Goal: Task Accomplishment & Management: Manage account settings

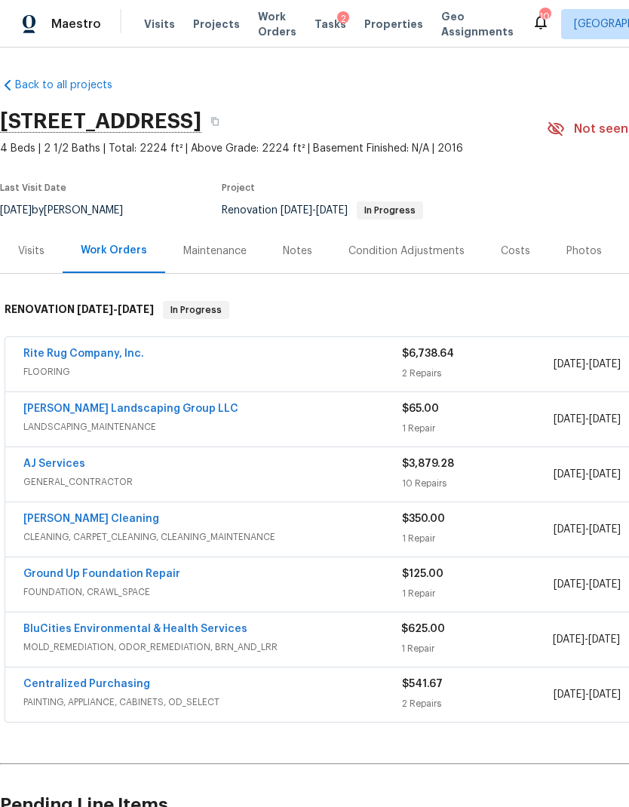
click at [48, 524] on link "Soledad Cleaning" at bounding box center [91, 519] width 136 height 11
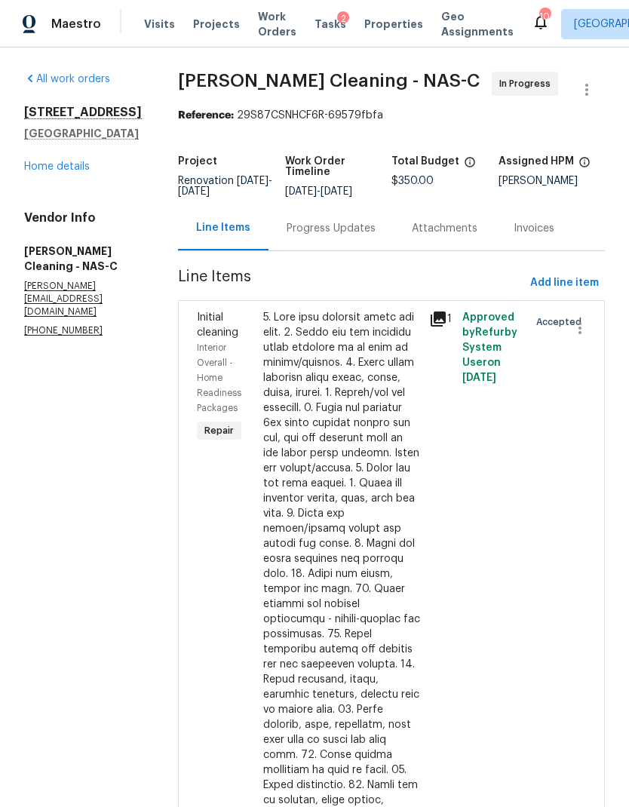
click at [350, 236] on div "Progress Updates" at bounding box center [331, 228] width 89 height 15
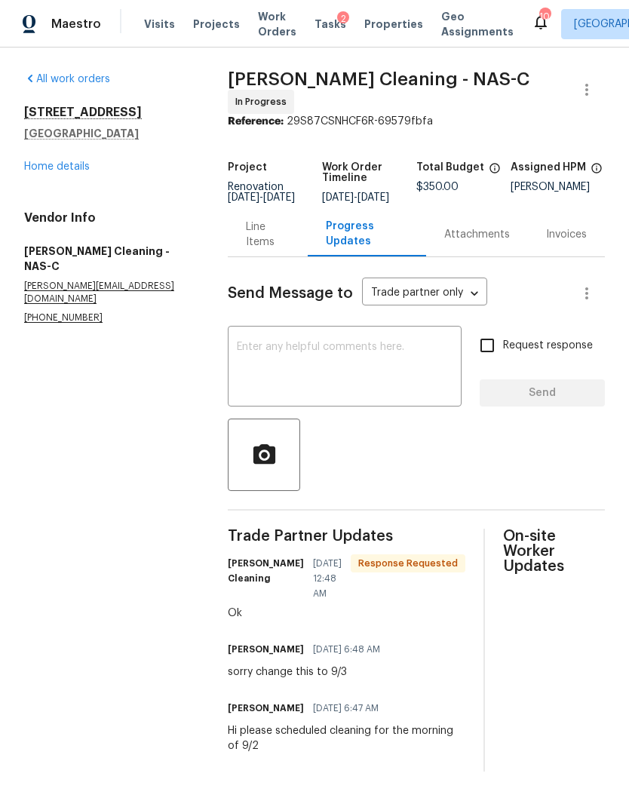
click at [52, 168] on link "Home details" at bounding box center [57, 166] width 66 height 11
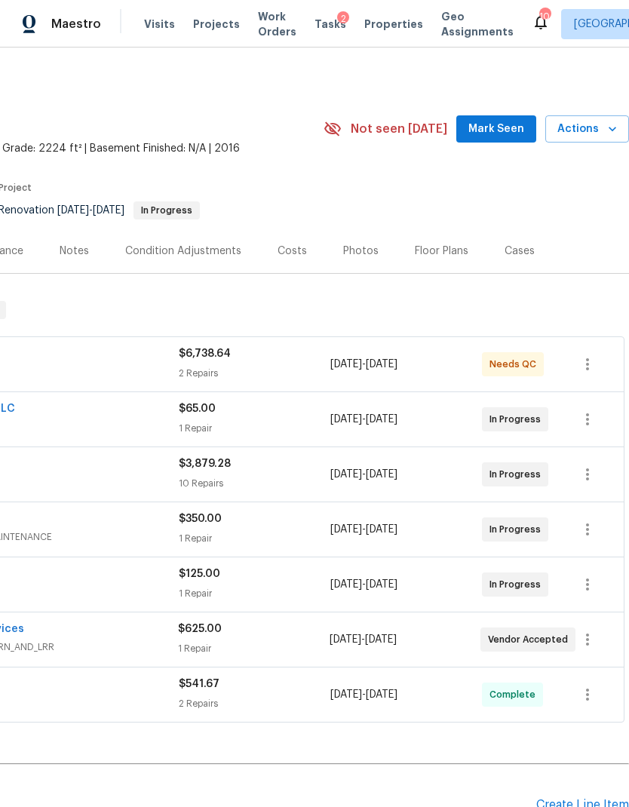
scroll to position [0, 223]
click at [585, 582] on icon "button" at bounding box center [588, 585] width 18 height 18
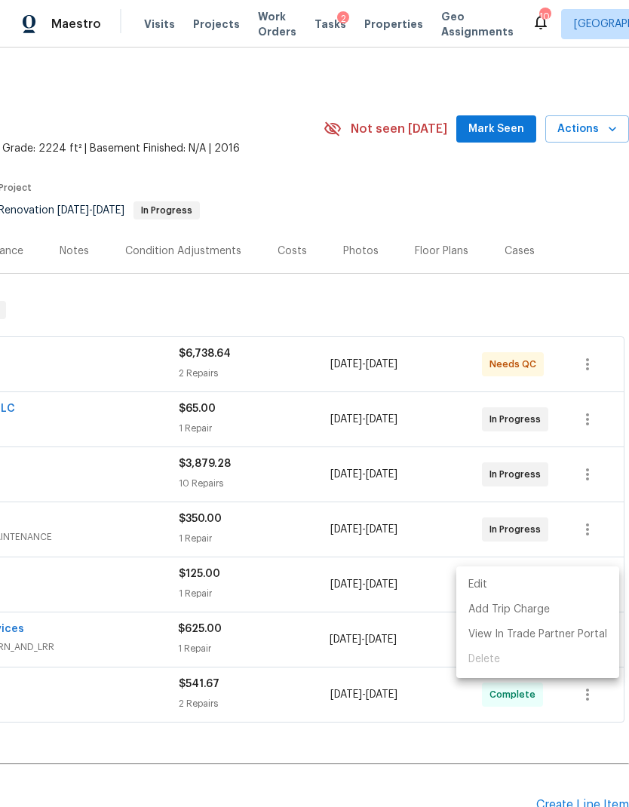
click at [421, 572] on div at bounding box center [314, 403] width 629 height 807
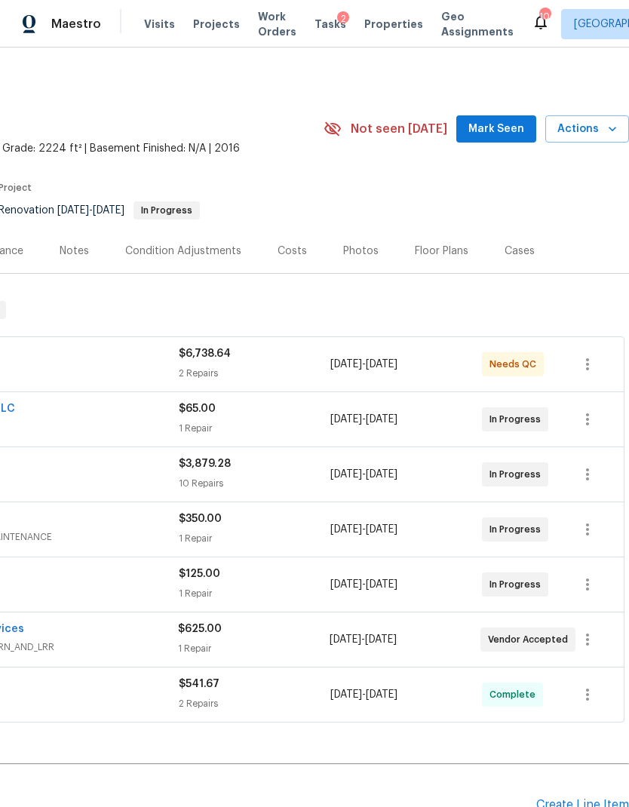
click at [206, 588] on div "1 Repair" at bounding box center [255, 593] width 152 height 15
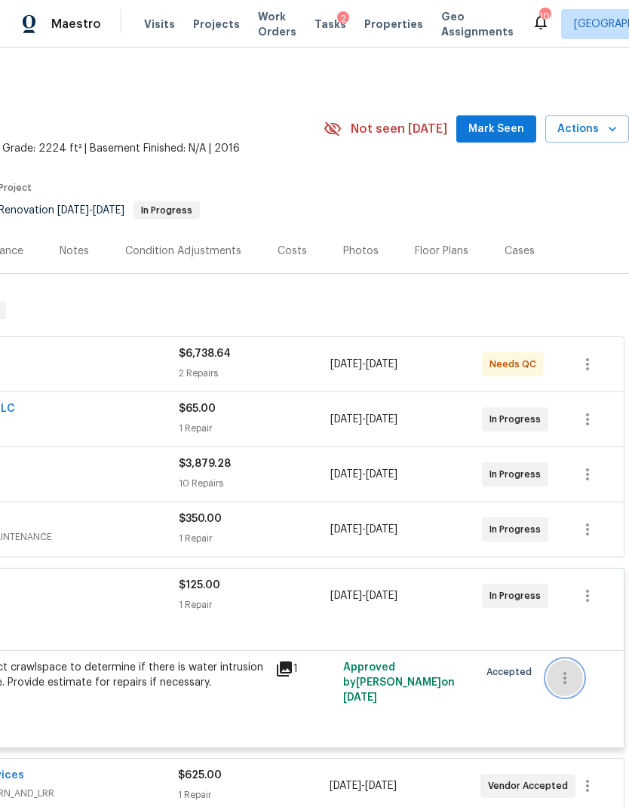
click at [572, 681] on icon "button" at bounding box center [565, 678] width 18 height 18
click at [580, 674] on li "Cancel" at bounding box center [576, 678] width 58 height 25
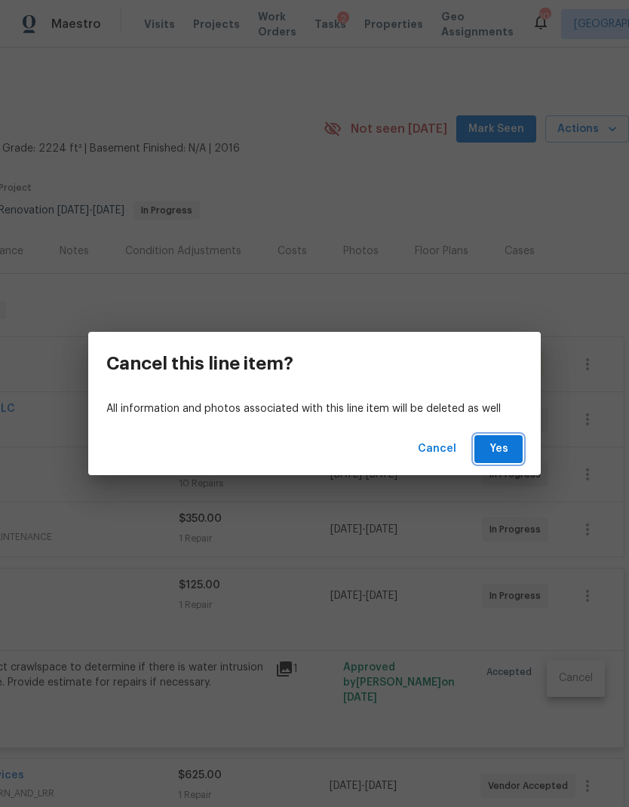
click at [497, 453] on span "Yes" at bounding box center [499, 449] width 24 height 19
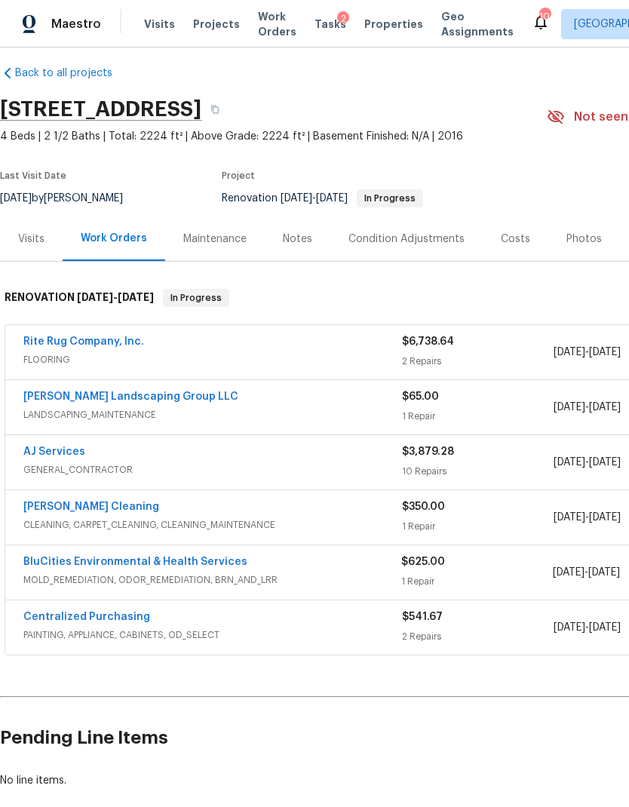
scroll to position [13, 0]
click at [50, 450] on link "AJ Services" at bounding box center [54, 451] width 62 height 11
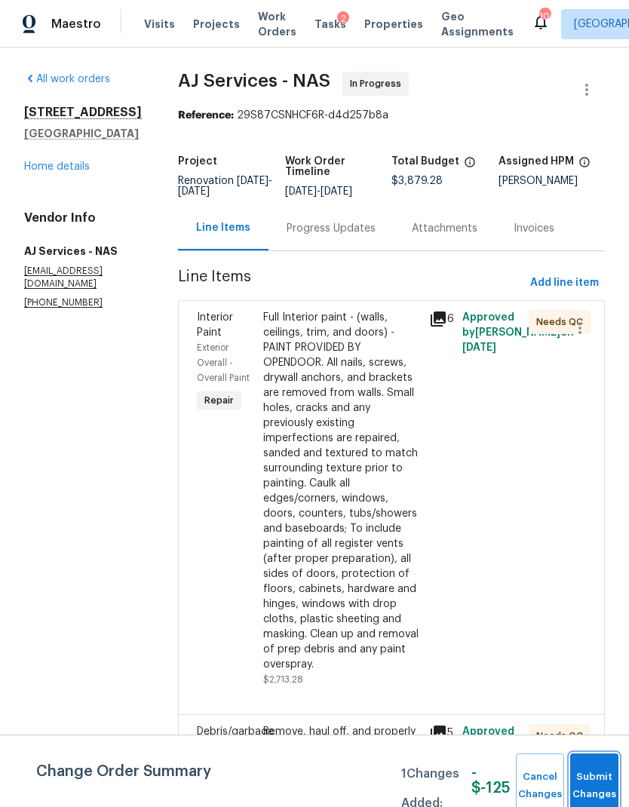
click at [593, 773] on button "Submit Changes" at bounding box center [594, 786] width 48 height 65
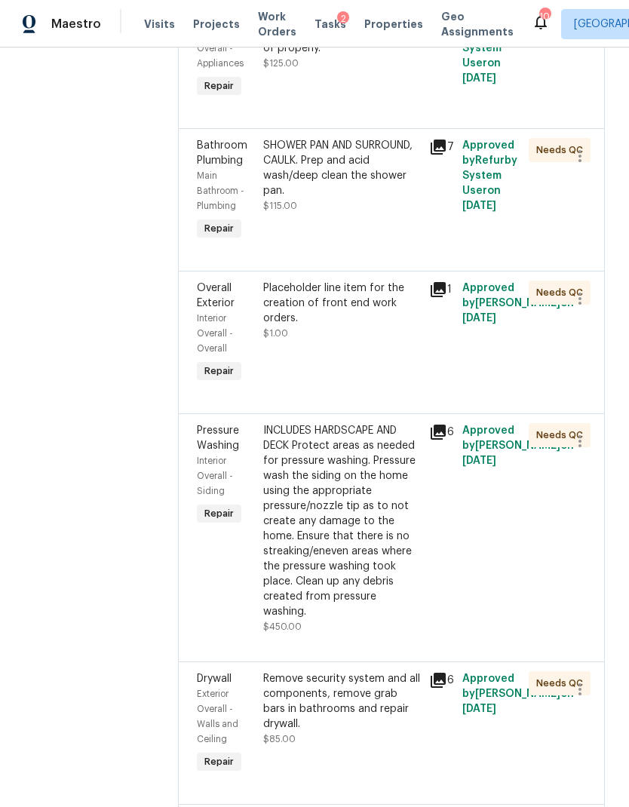
scroll to position [858, 0]
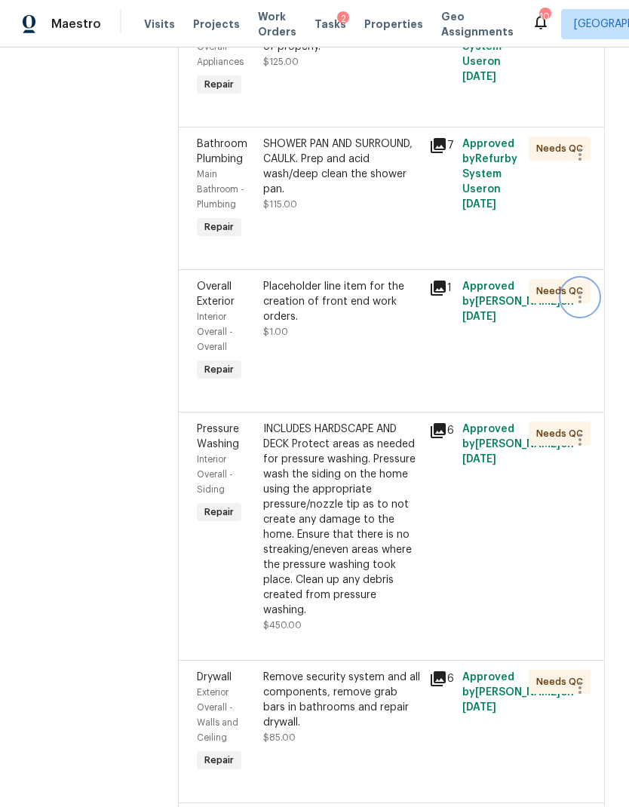
click at [577, 315] on button "button" at bounding box center [580, 297] width 36 height 36
click at [601, 310] on li "Cancel" at bounding box center [587, 305] width 58 height 25
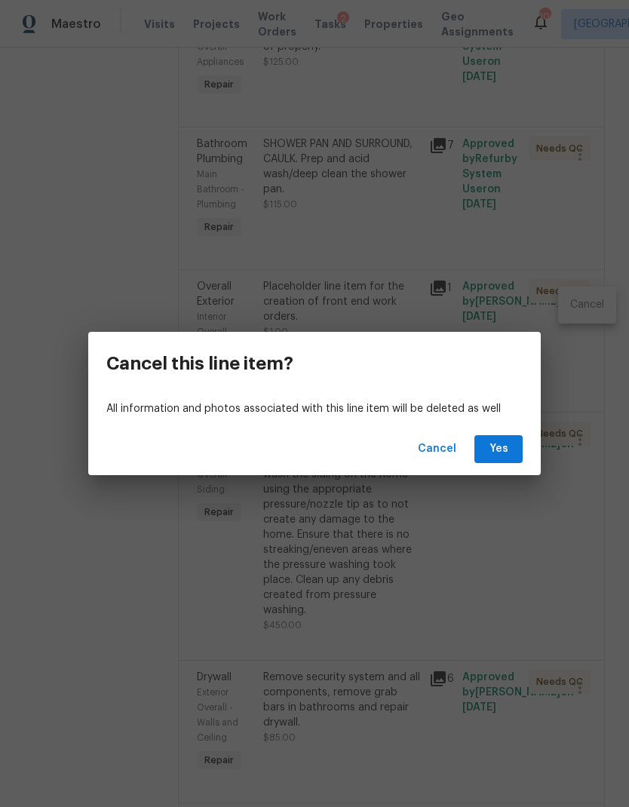
click at [505, 450] on span "Yes" at bounding box center [499, 449] width 24 height 19
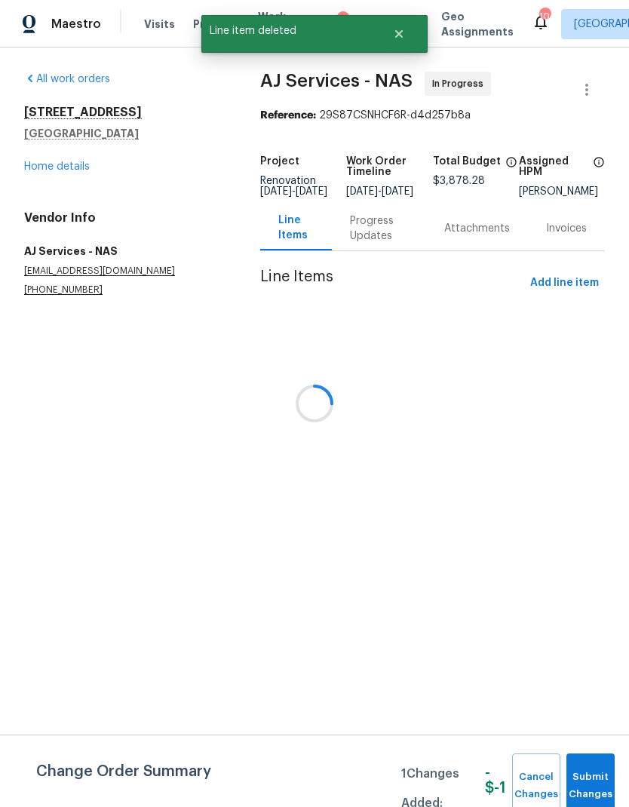
scroll to position [0, 0]
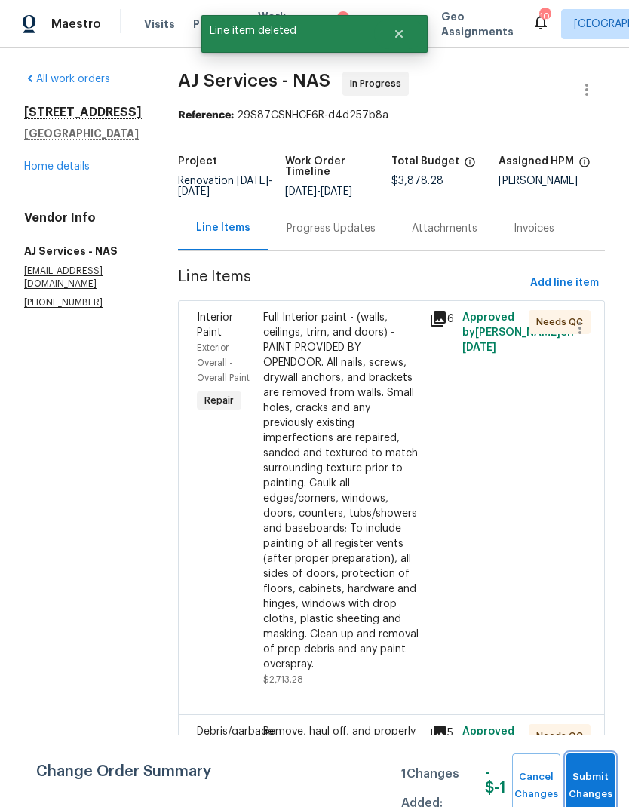
click at [589, 786] on span "Submit Changes" at bounding box center [590, 786] width 33 height 35
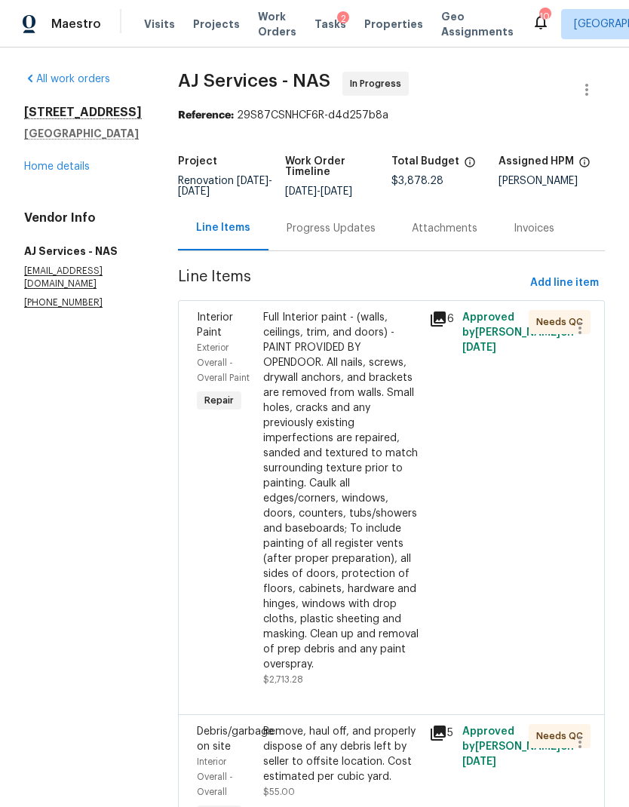
click at [64, 167] on link "Home details" at bounding box center [57, 166] width 66 height 11
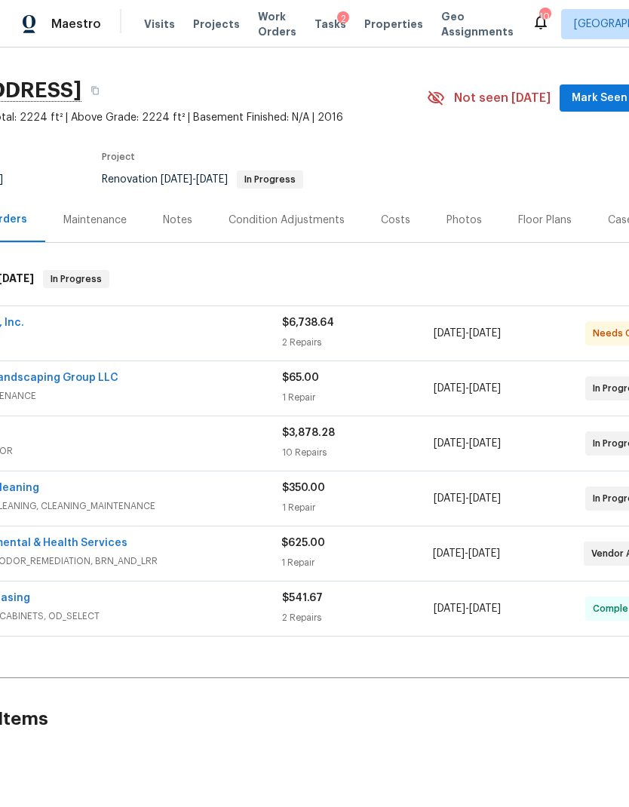
scroll to position [26, 22]
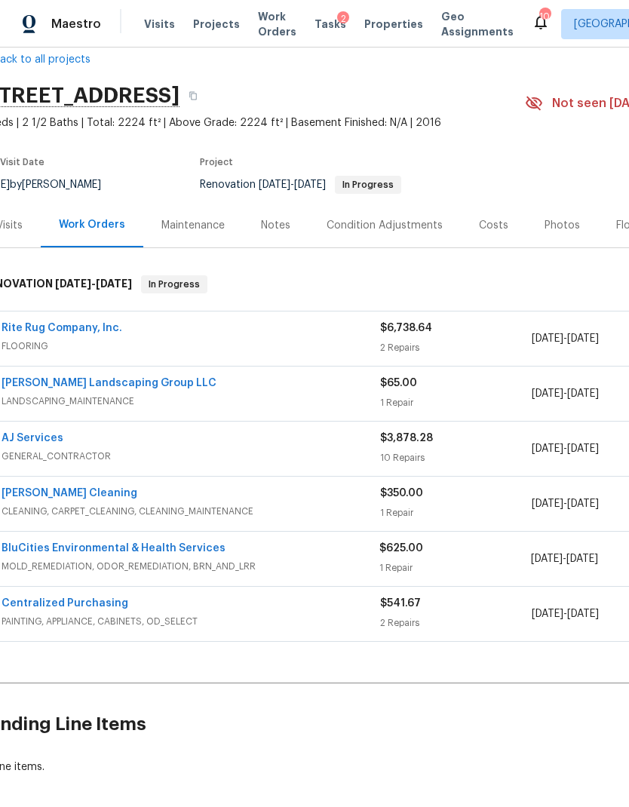
click at [185, 552] on link "BluCities Environmental & Health Services" at bounding box center [114, 548] width 224 height 11
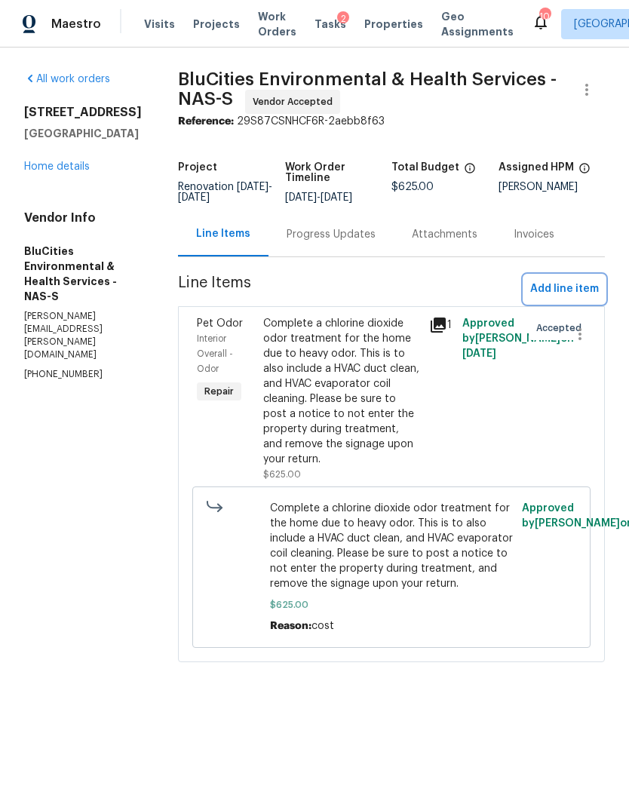
click at [567, 297] on span "Add line item" at bounding box center [564, 289] width 69 height 19
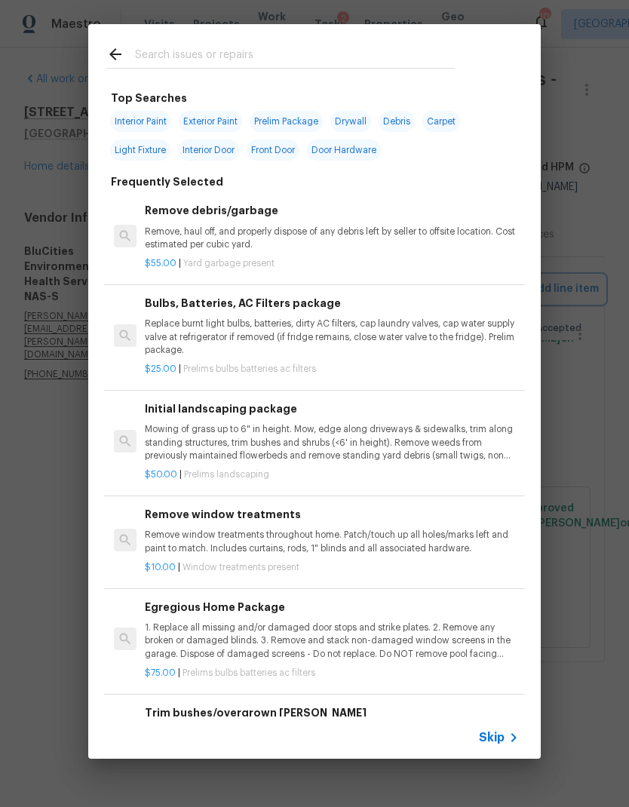
click at [608, 640] on div "Top Searches Interior Paint Exterior Paint Prelim Package Drywall Debris Carpet…" at bounding box center [314, 391] width 629 height 783
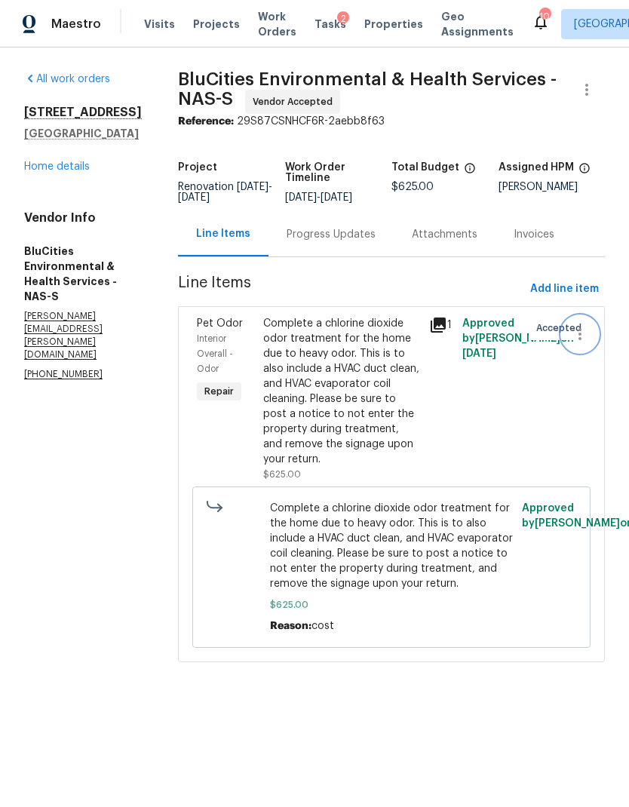
click at [574, 335] on icon "button" at bounding box center [580, 334] width 18 height 18
click at [602, 337] on li "Cancel" at bounding box center [587, 333] width 58 height 25
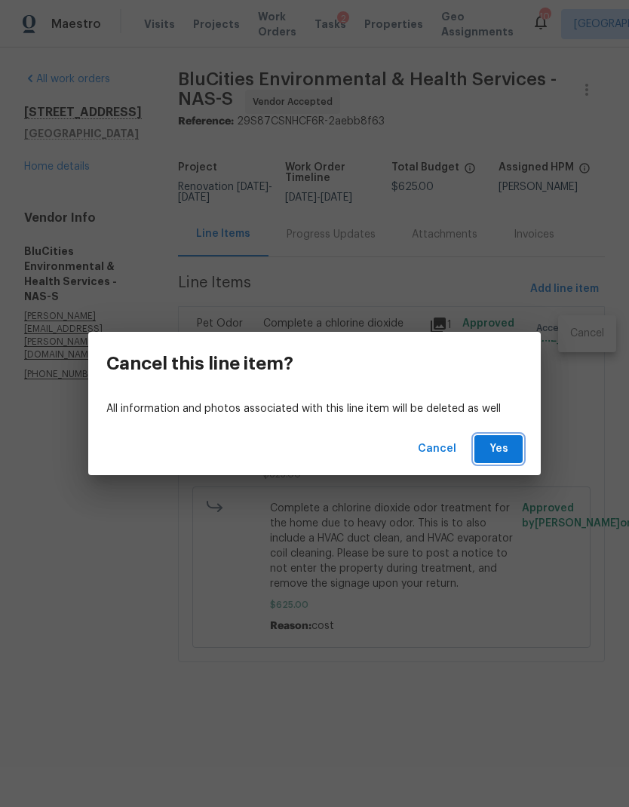
click at [496, 459] on button "Yes" at bounding box center [499, 449] width 48 height 28
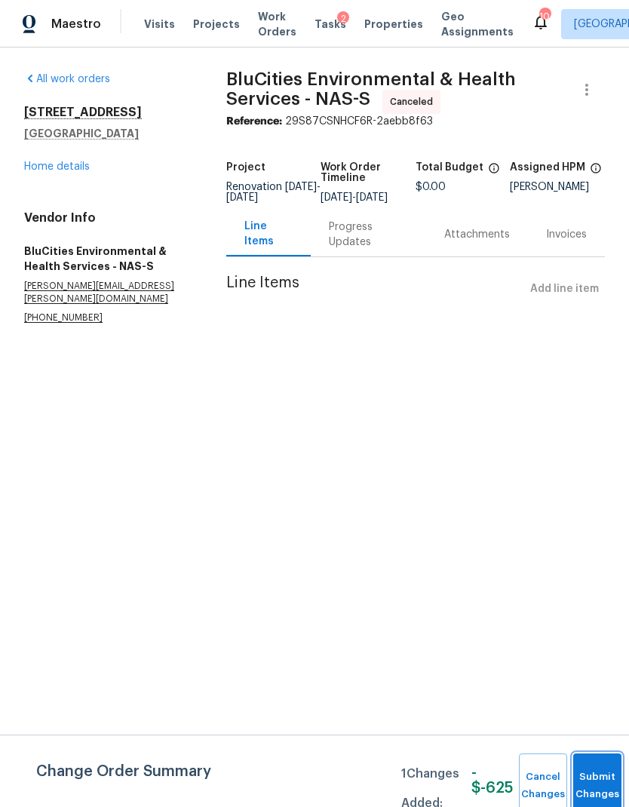
click at [577, 773] on button "Submit Changes" at bounding box center [597, 786] width 48 height 65
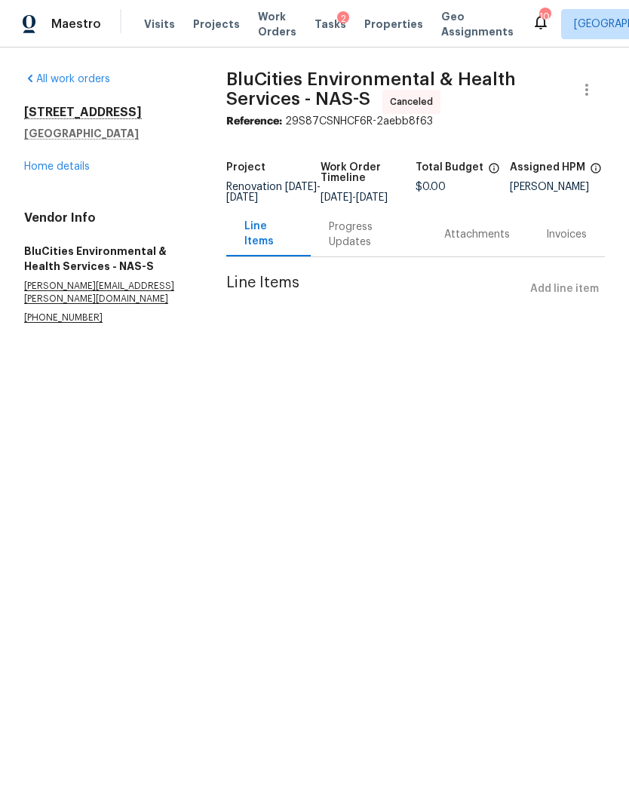
click at [66, 158] on div "2817 Winterberry Dr Columbia, TN 38401 Home details" at bounding box center [107, 139] width 166 height 69
click at [49, 171] on link "Home details" at bounding box center [57, 166] width 66 height 11
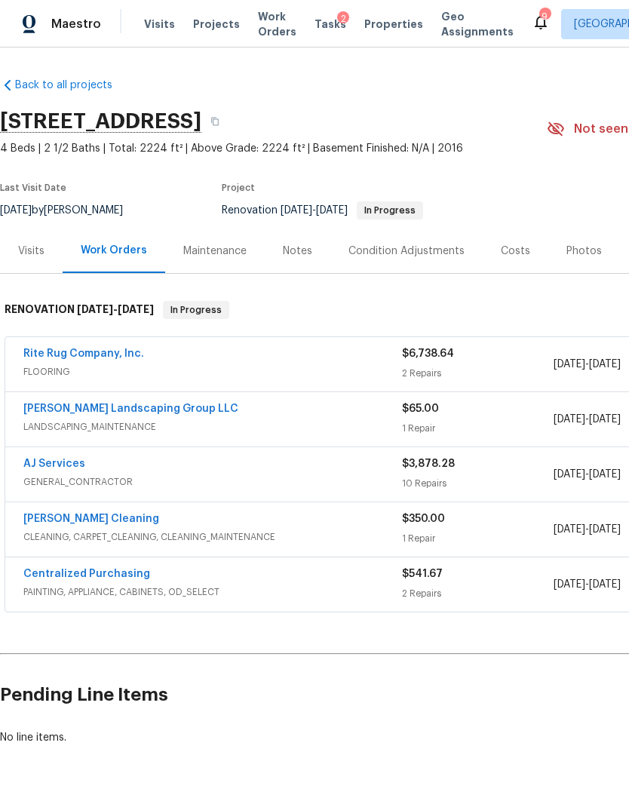
click at [151, 30] on span "Visits" at bounding box center [159, 24] width 31 height 15
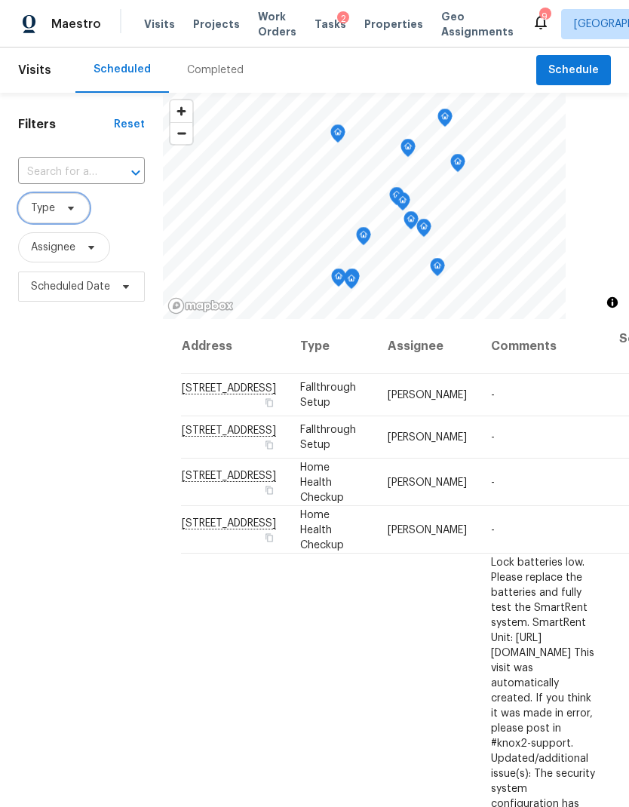
click at [69, 216] on span "Type" at bounding box center [54, 208] width 72 height 30
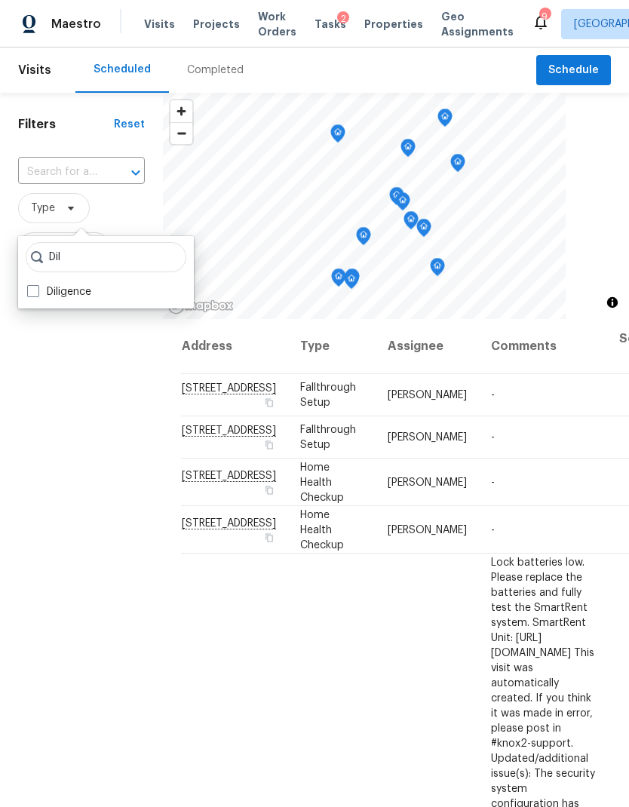
type input "Dil"
click at [91, 290] on label "Diligence" at bounding box center [59, 291] width 64 height 15
click at [37, 290] on input "Diligence" at bounding box center [32, 289] width 10 height 10
checkbox input "true"
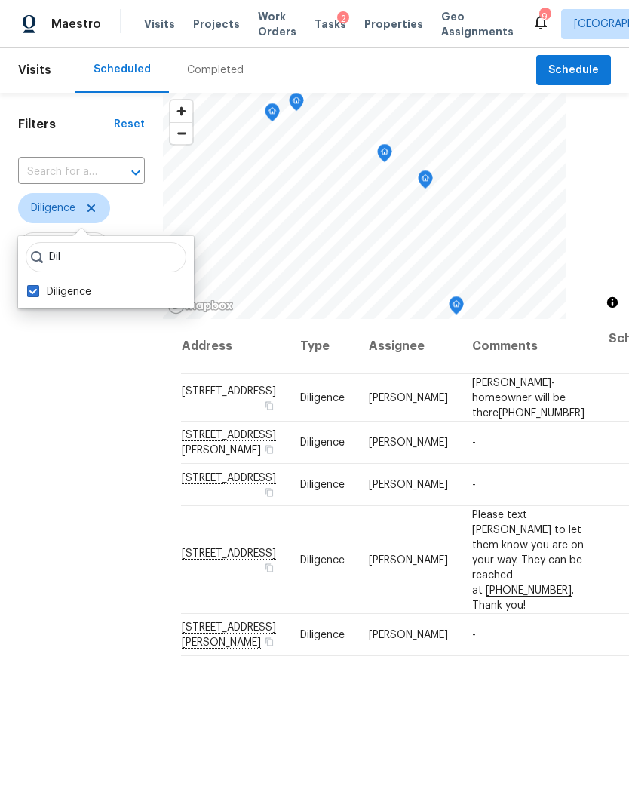
click at [73, 643] on div "Filters Reset ​ Diligence Assignee Scheduled Date" at bounding box center [81, 529] width 163 height 872
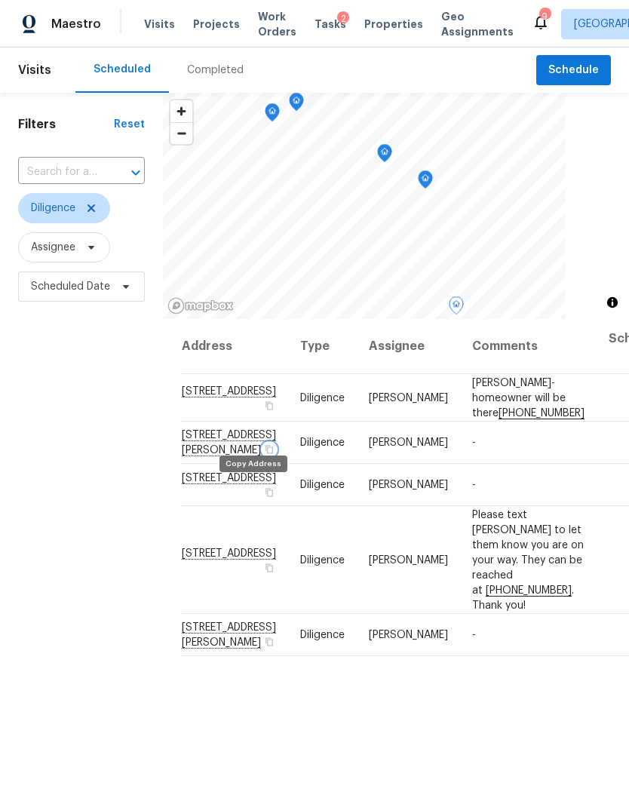
click at [263, 456] on button "button" at bounding box center [270, 450] width 14 height 14
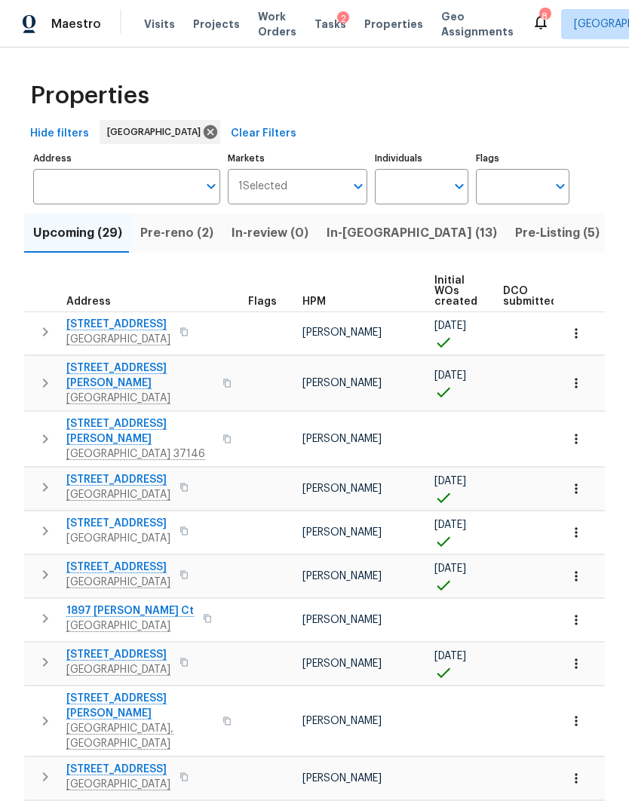
click at [359, 236] on span "In-reno (13)" at bounding box center [412, 233] width 171 height 21
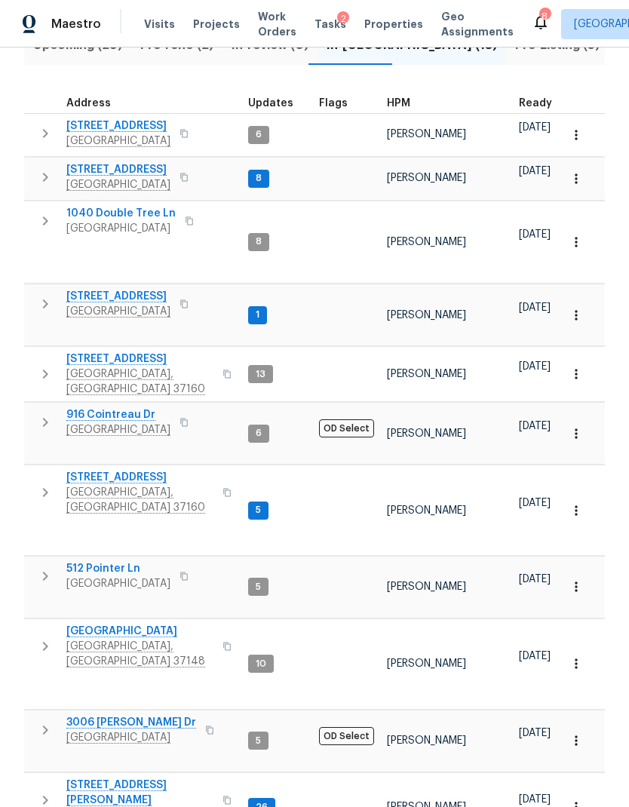
scroll to position [187, 0]
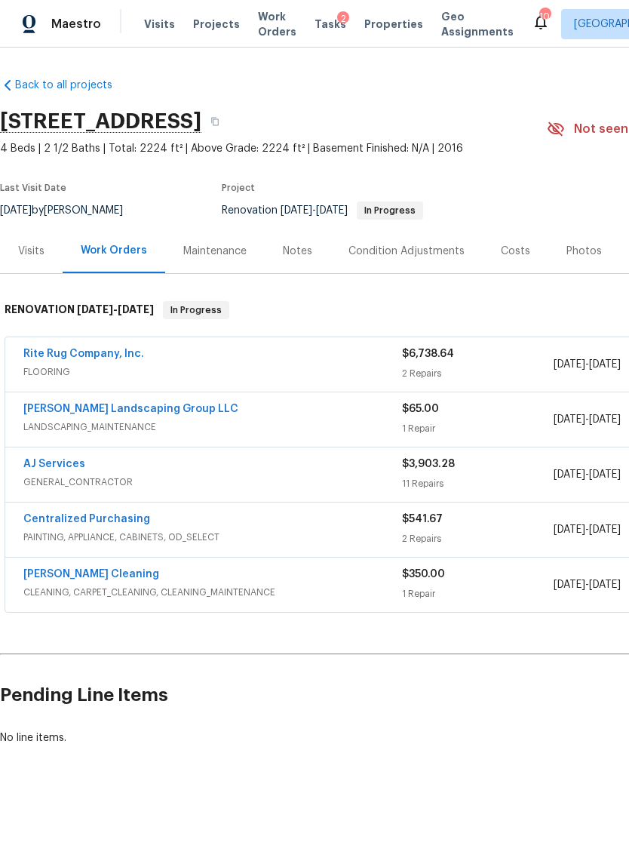
click at [57, 467] on link "AJ Services" at bounding box center [54, 464] width 62 height 11
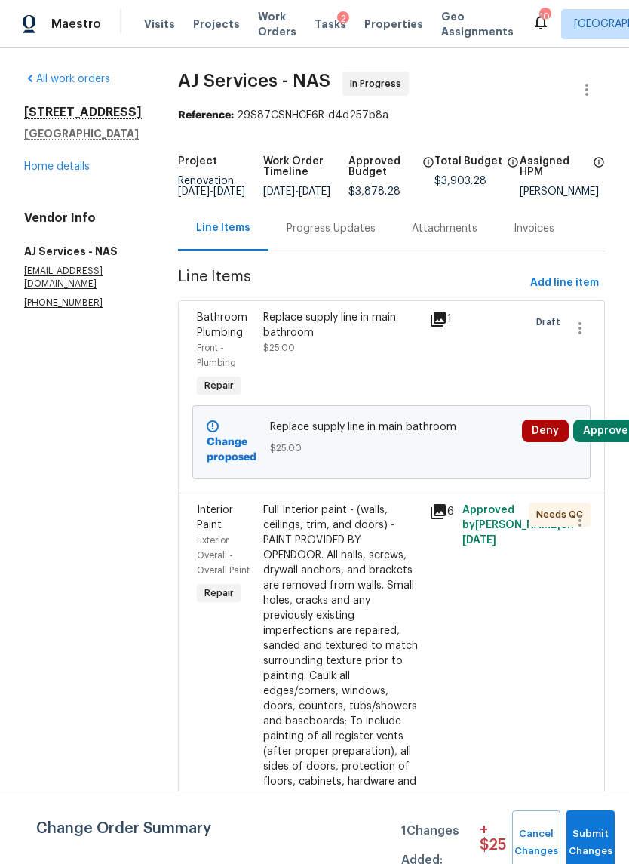
click at [610, 440] on button "Approve" at bounding box center [605, 430] width 65 height 23
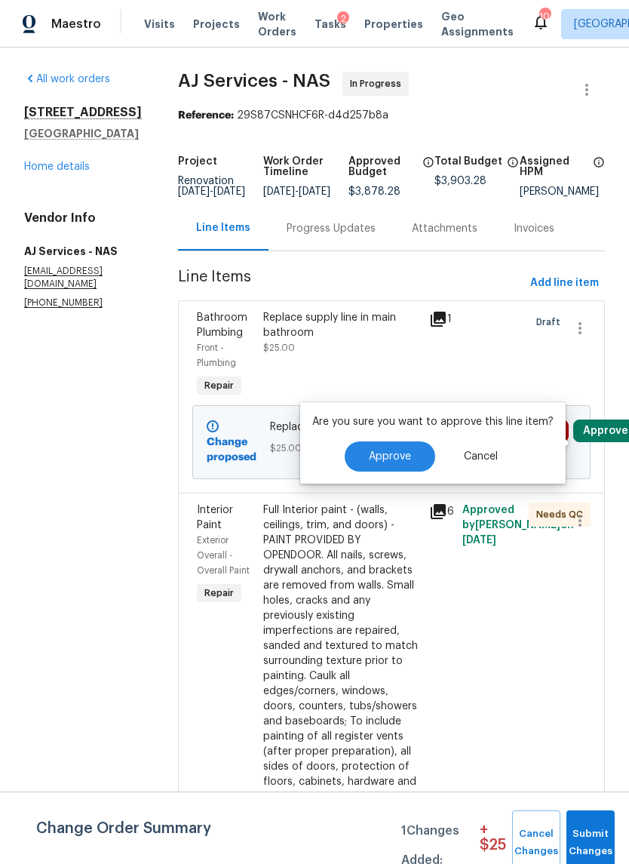
click at [400, 457] on span "Approve" at bounding box center [390, 456] width 42 height 11
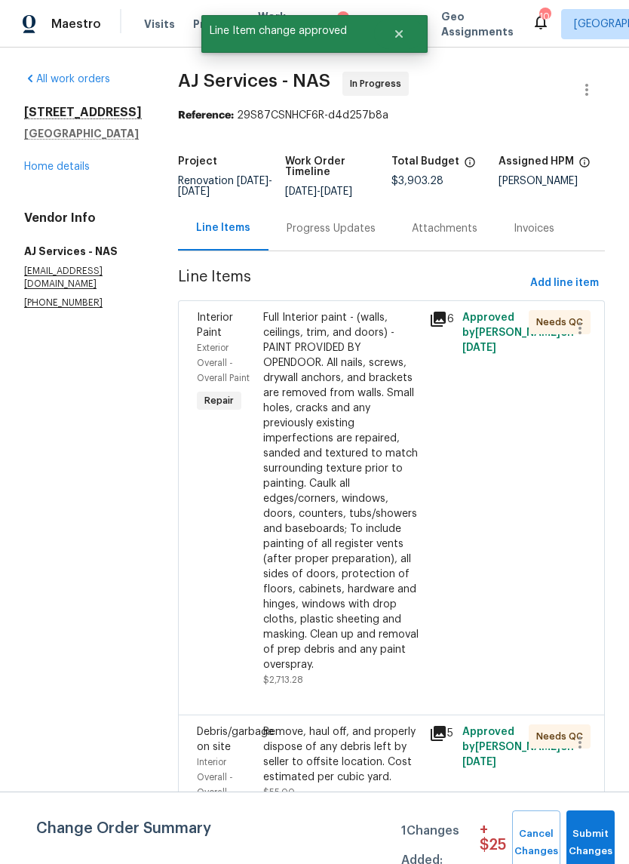
click at [54, 170] on link "Home details" at bounding box center [57, 166] width 66 height 11
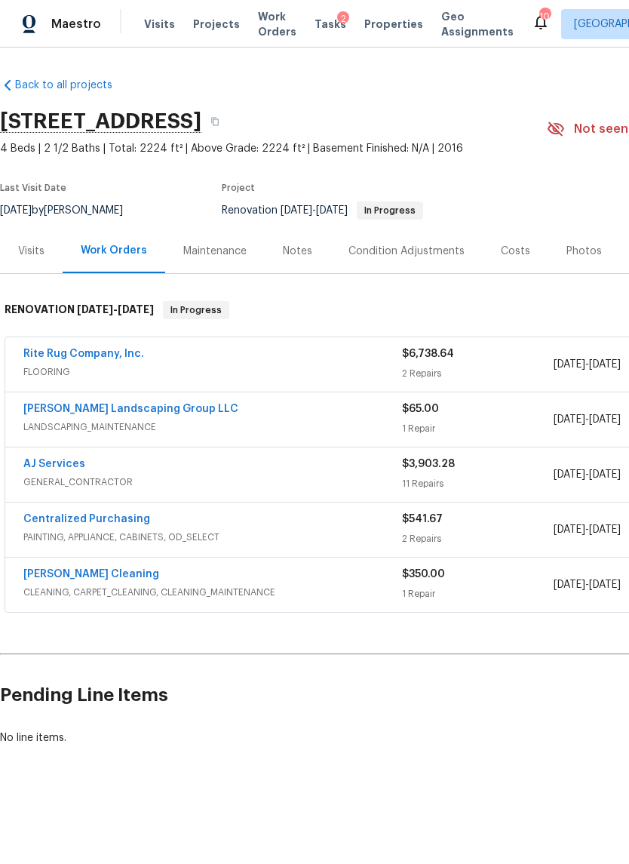
click at [103, 355] on link "Rite Rug Company, Inc." at bounding box center [83, 354] width 121 height 11
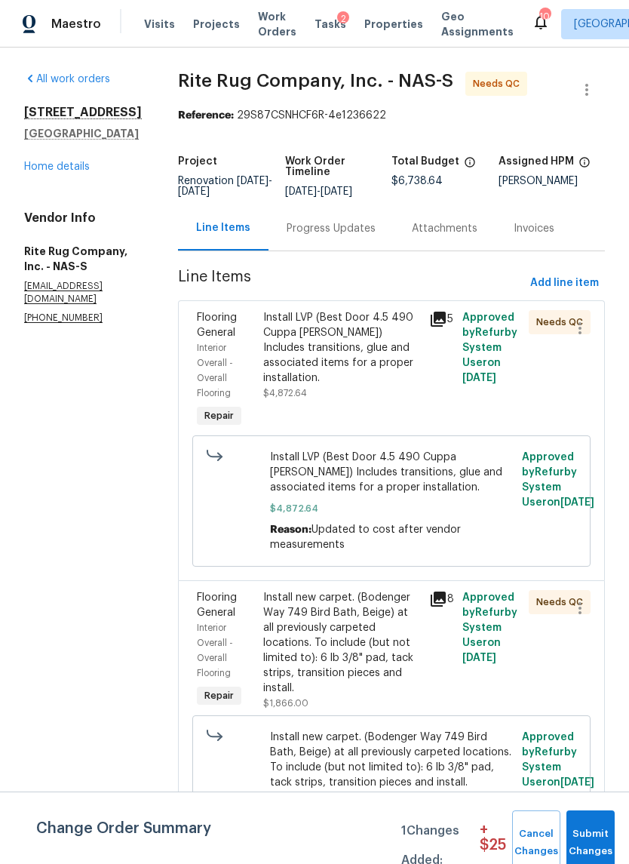
click at [343, 236] on div "Progress Updates" at bounding box center [331, 228] width 89 height 15
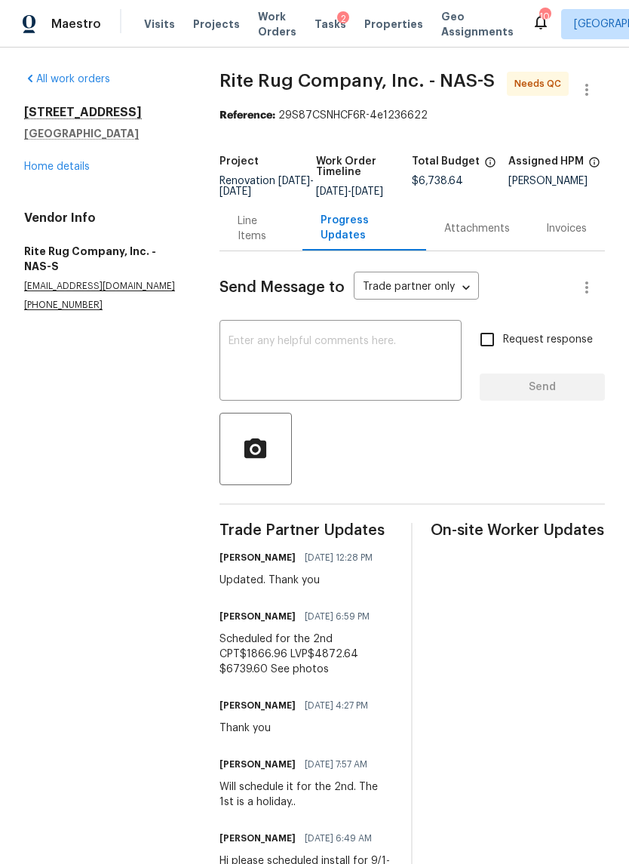
click at [254, 238] on div "Line Items" at bounding box center [261, 229] width 47 height 30
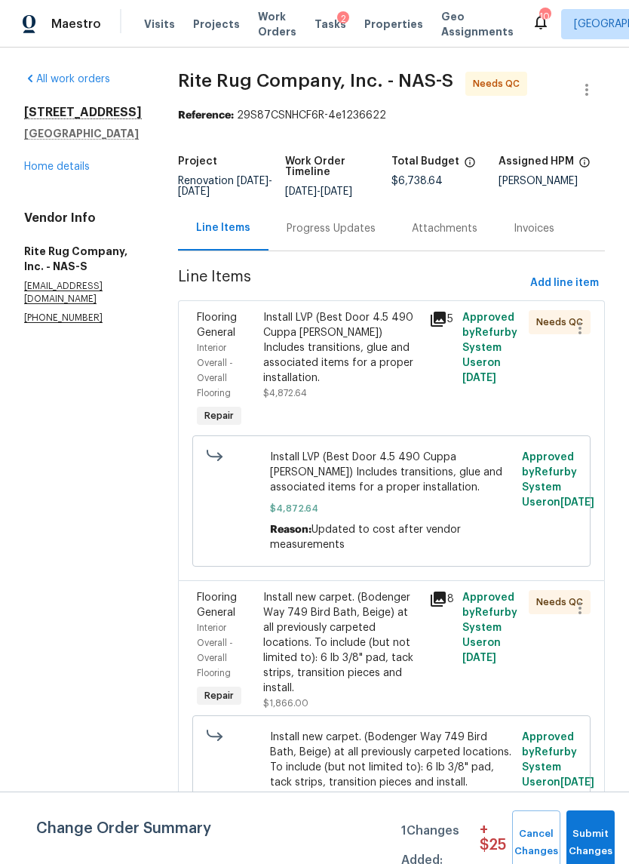
click at [345, 364] on div "Install LVP (Best Door 4.5 490 Cuppa [PERSON_NAME]) Includes transitions, glue …" at bounding box center [341, 347] width 157 height 75
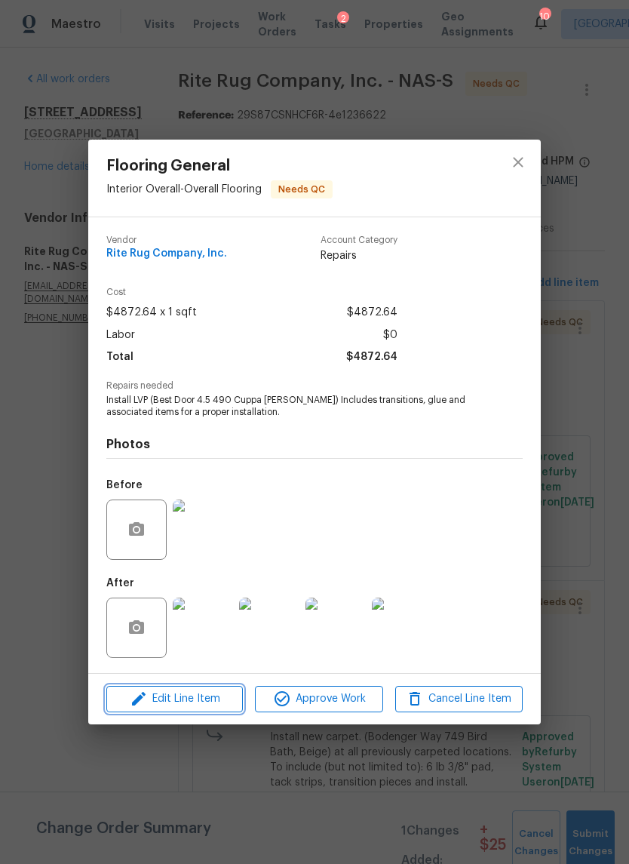
click at [207, 703] on span "Edit Line Item" at bounding box center [175, 699] width 128 height 19
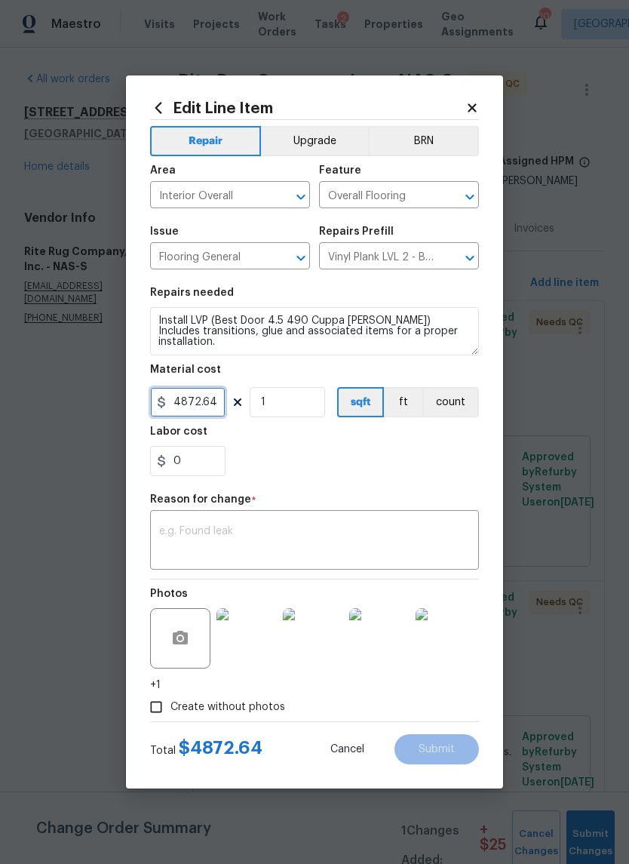
click at [186, 410] on input "4872.64" at bounding box center [187, 402] width 75 height 30
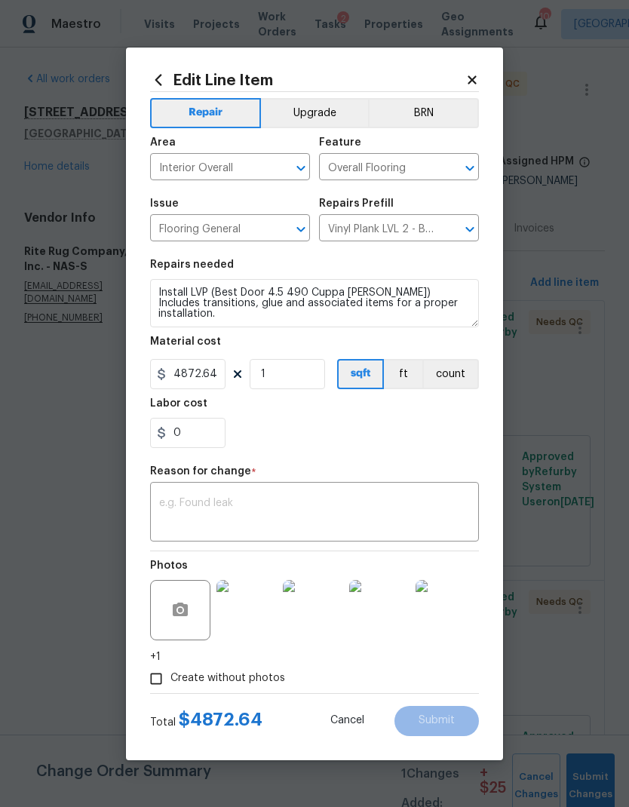
click at [192, 403] on h5 "Labor cost" at bounding box center [178, 403] width 57 height 11
click at [178, 389] on input "4872.64" at bounding box center [187, 374] width 75 height 30
click at [192, 373] on input "4872.64" at bounding box center [187, 374] width 75 height 30
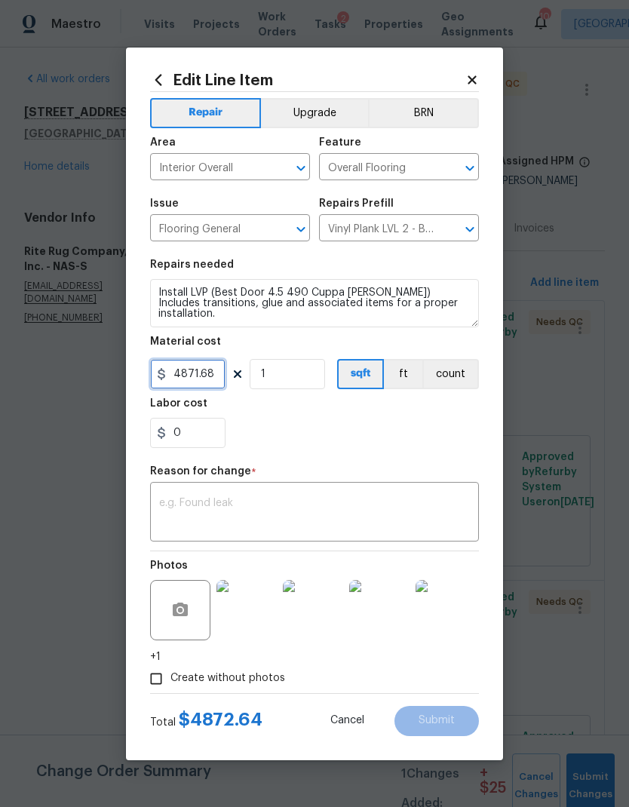
type input "4871.68"
click at [367, 490] on div "x ​" at bounding box center [314, 514] width 329 height 56
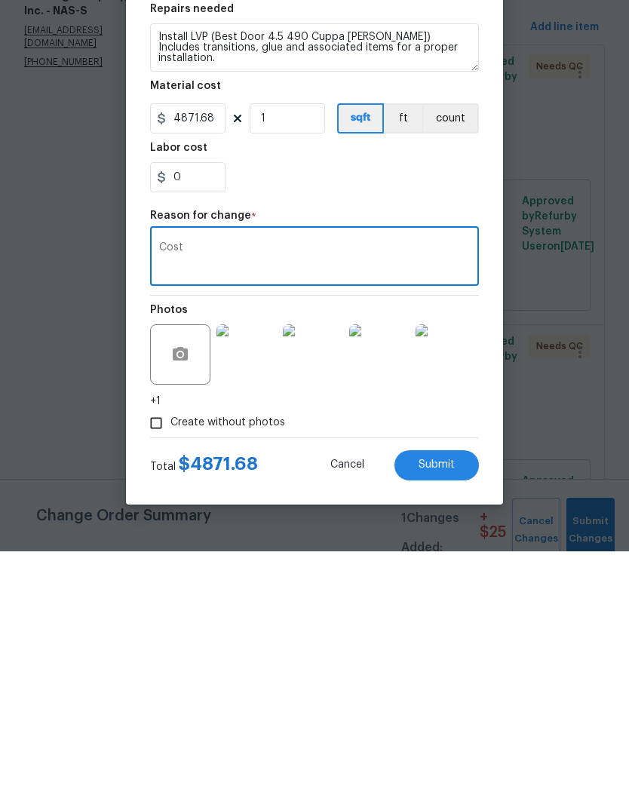
type textarea "Cost"
click at [466, 706] on button "Submit" at bounding box center [437, 721] width 84 height 30
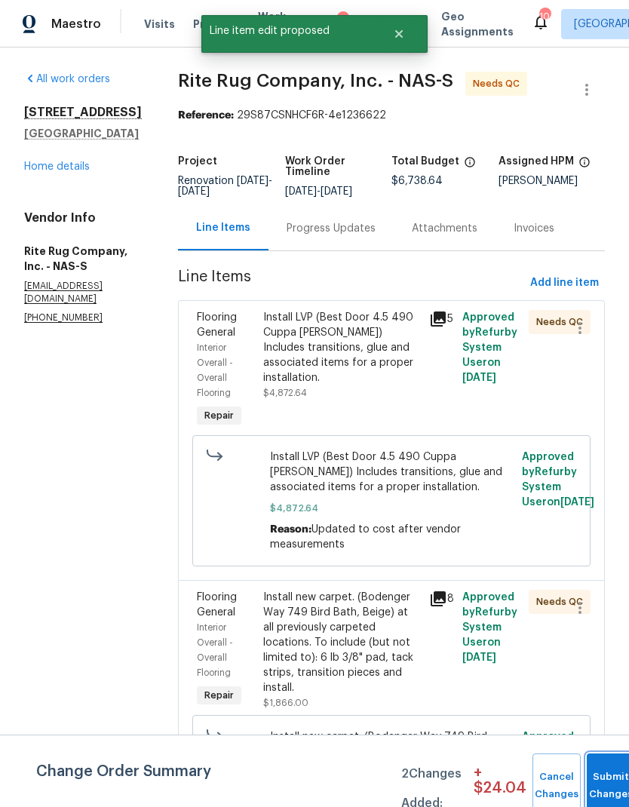
click at [606, 779] on button "Submit Changes" at bounding box center [611, 786] width 48 height 65
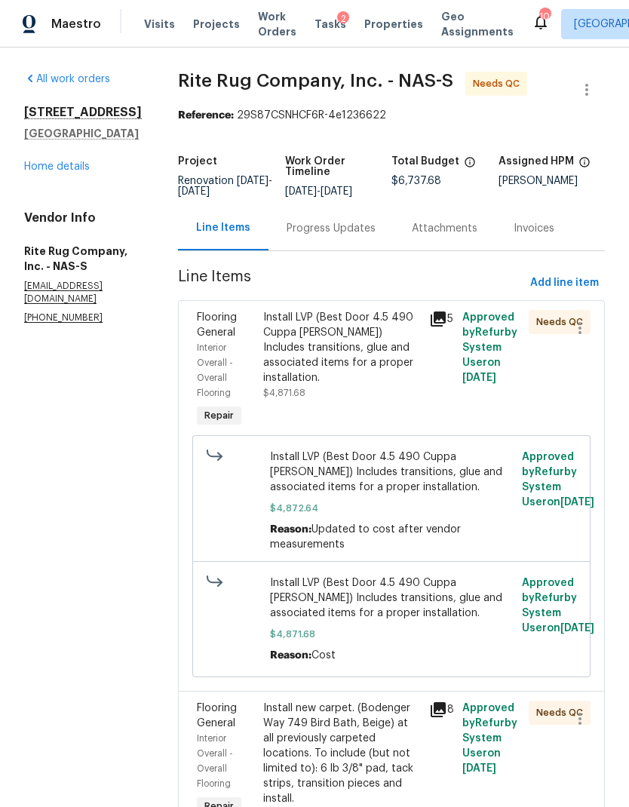
click at [349, 250] on div "Progress Updates" at bounding box center [331, 228] width 125 height 45
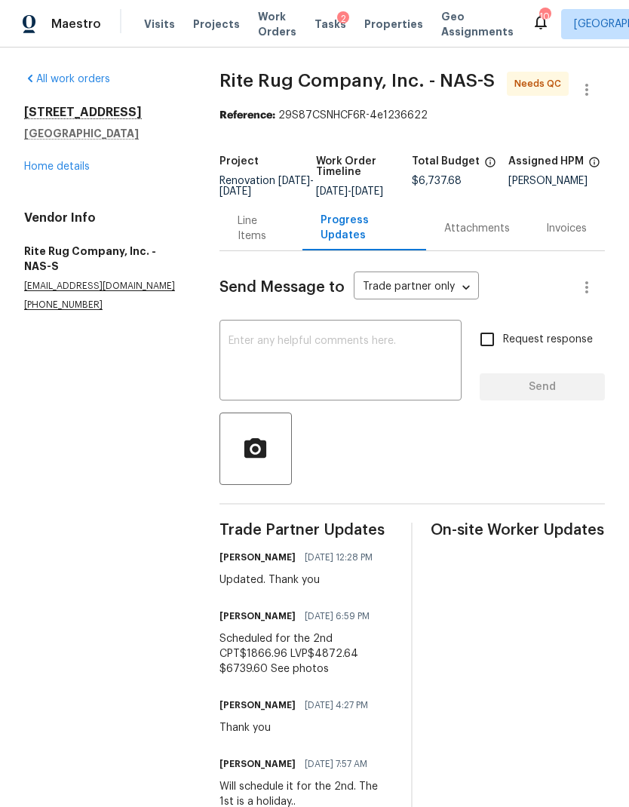
click at [263, 242] on div "Line Items" at bounding box center [261, 229] width 47 height 30
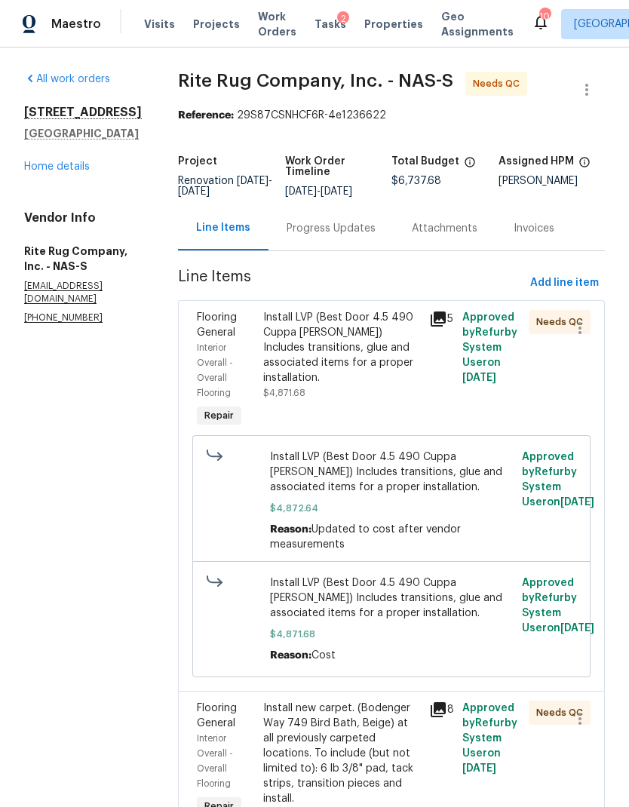
click at [351, 236] on div "Progress Updates" at bounding box center [331, 228] width 89 height 15
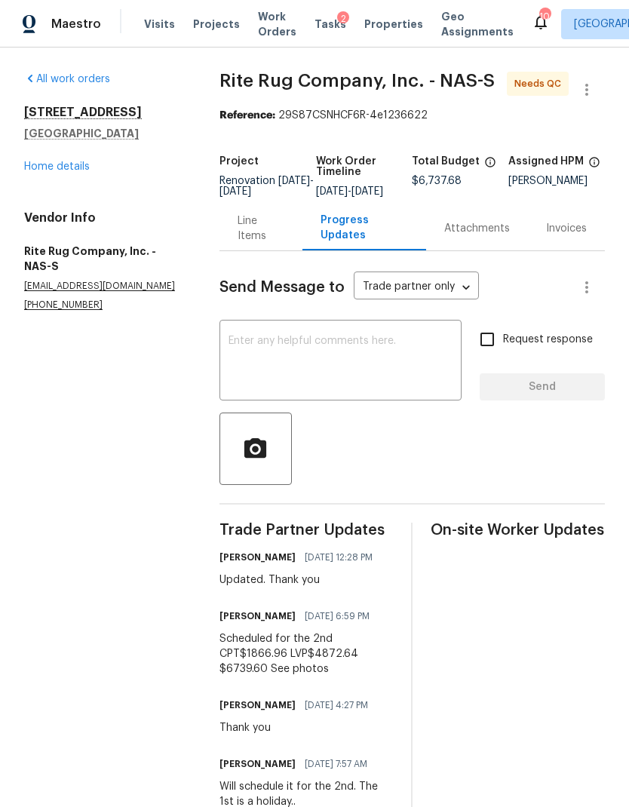
click at [261, 231] on div "Line Items" at bounding box center [261, 229] width 47 height 30
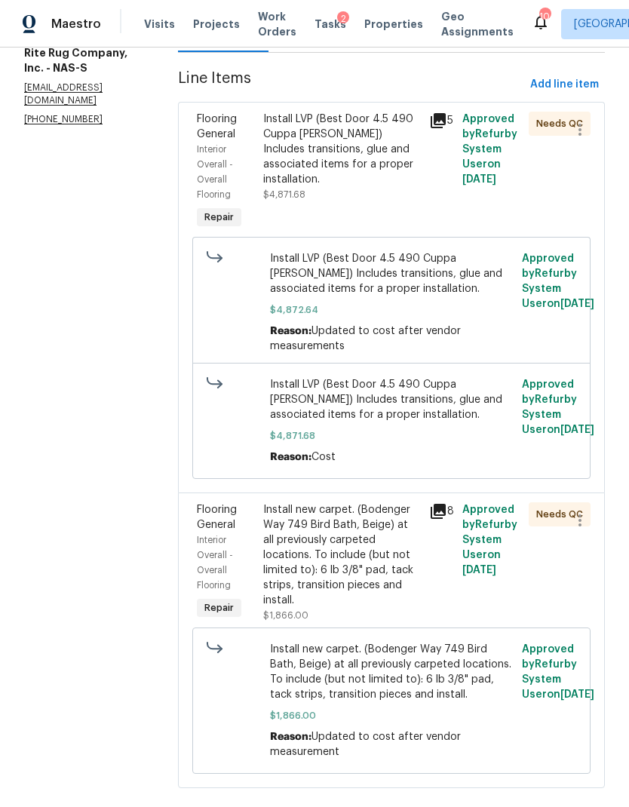
scroll to position [198, 0]
click at [362, 568] on div "Install new carpet. (Bodenger Way 749 Bird Bath, Beige) at all previously carpe…" at bounding box center [341, 556] width 157 height 106
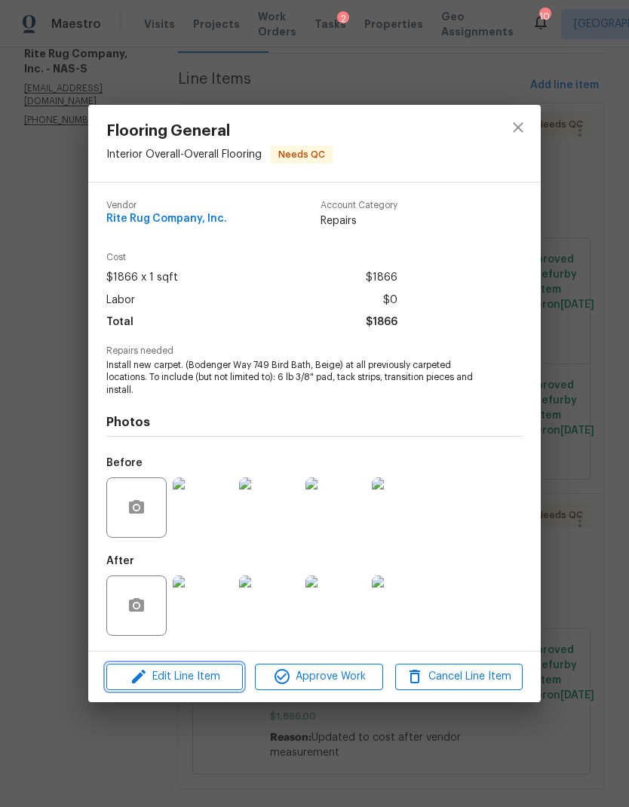
click at [198, 680] on span "Edit Line Item" at bounding box center [175, 677] width 128 height 19
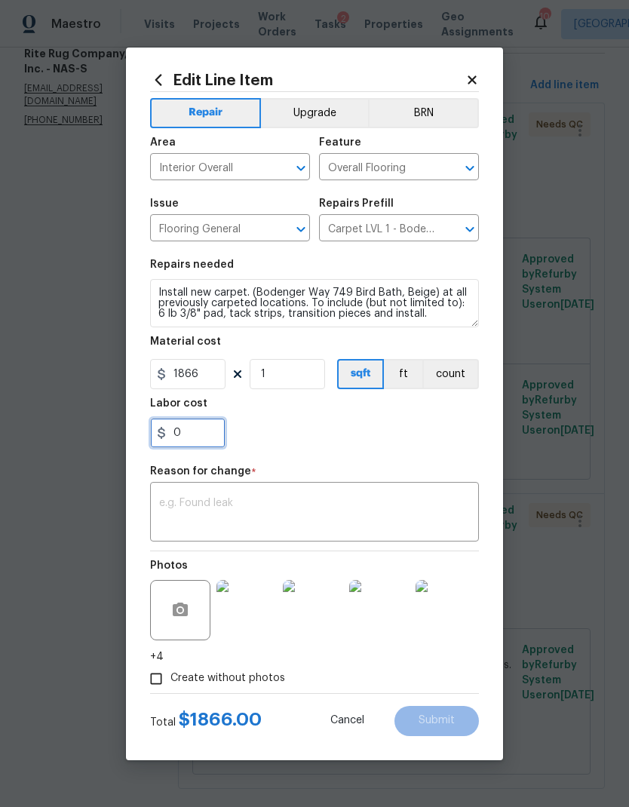
click at [192, 430] on input "0" at bounding box center [187, 433] width 75 height 30
type input "1.72"
click at [284, 505] on textarea at bounding box center [314, 514] width 311 height 32
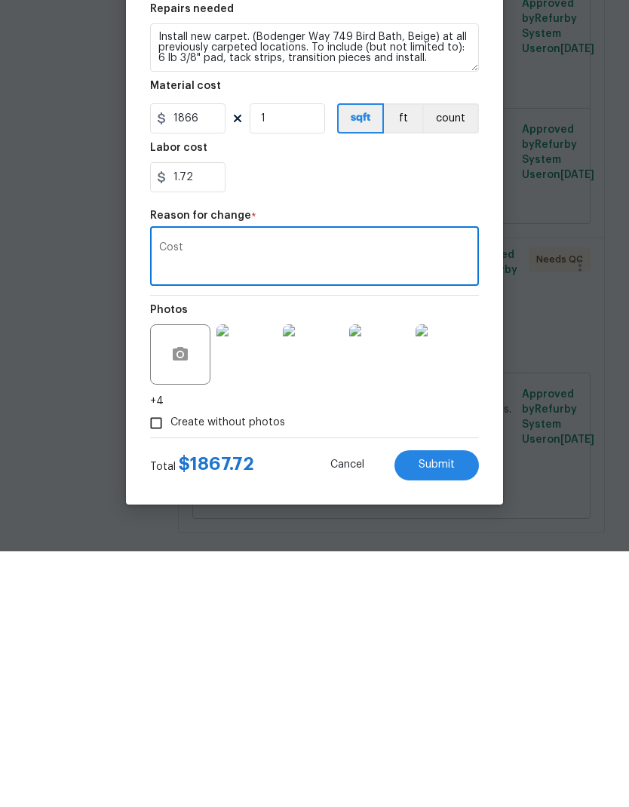
type textarea "Cost"
click at [450, 715] on span "Submit" at bounding box center [437, 720] width 36 height 11
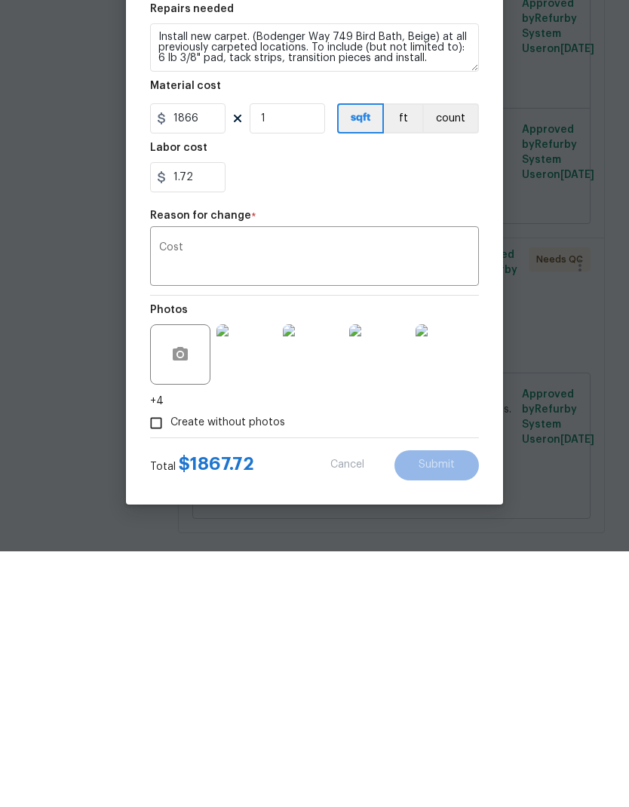
scroll to position [60, 0]
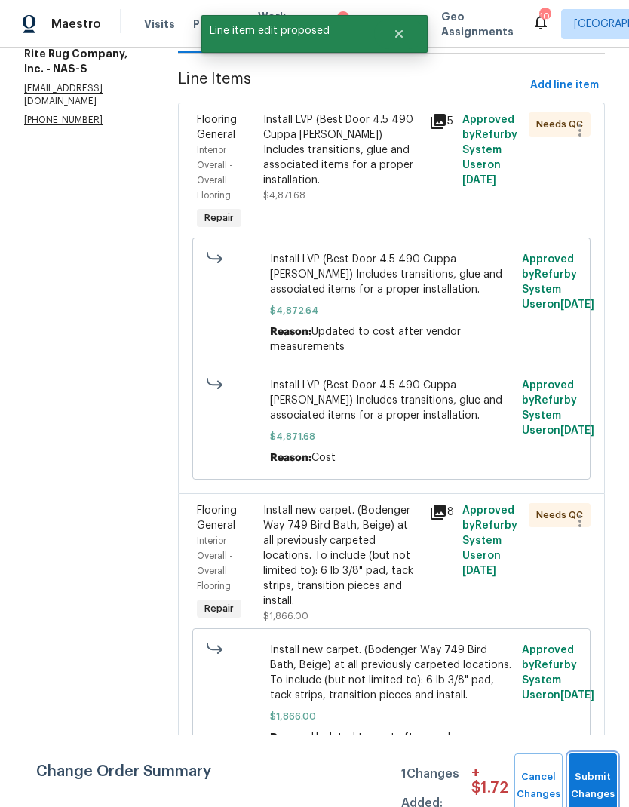
click at [598, 792] on span "Submit Changes" at bounding box center [592, 786] width 33 height 35
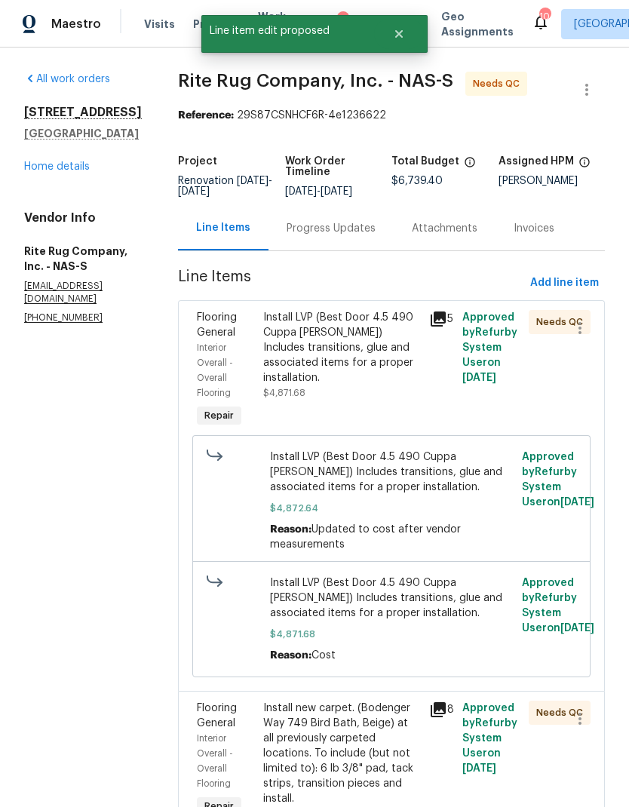
scroll to position [-1, 0]
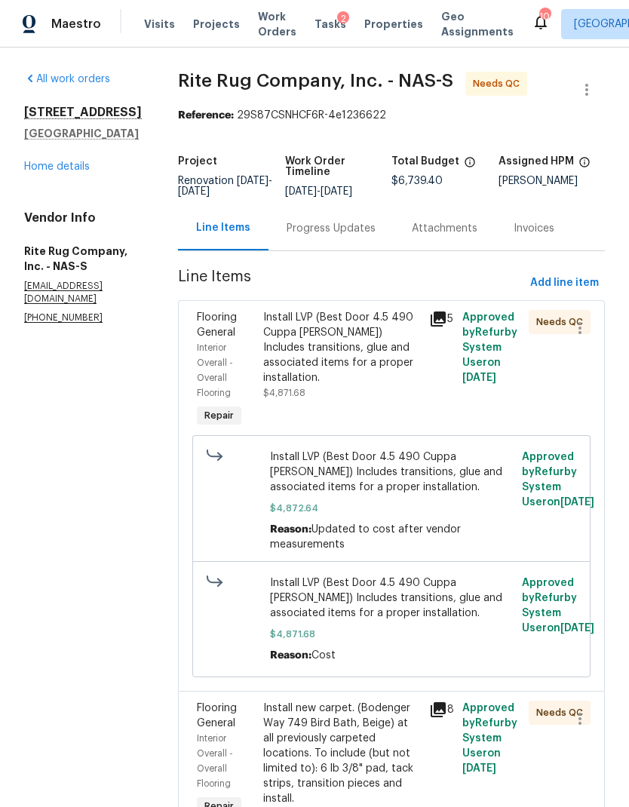
click at [358, 236] on div "Progress Updates" at bounding box center [331, 228] width 89 height 15
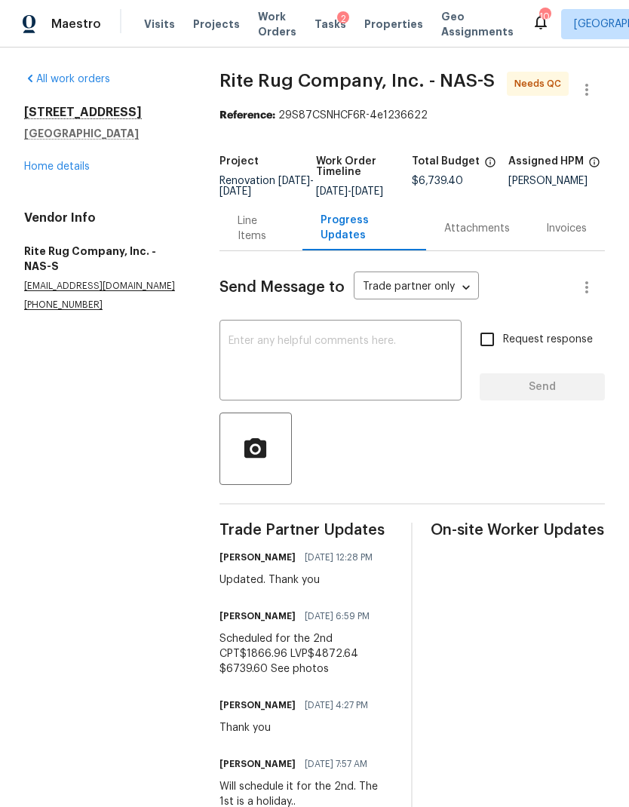
click at [269, 241] on div "Line Items" at bounding box center [261, 229] width 47 height 30
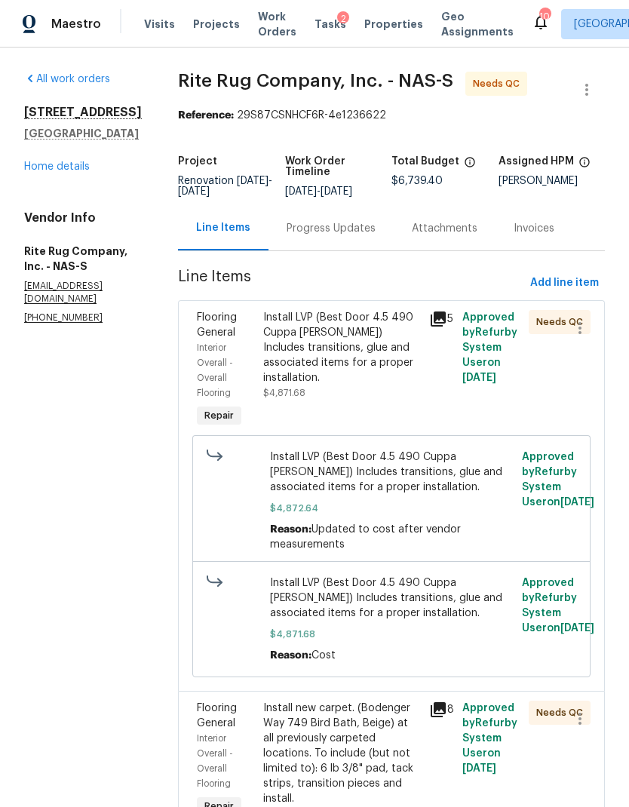
click at [370, 381] on div "Install LVP (Best Door 4.5 490 Cuppa [PERSON_NAME]) Includes transitions, glue …" at bounding box center [341, 347] width 157 height 75
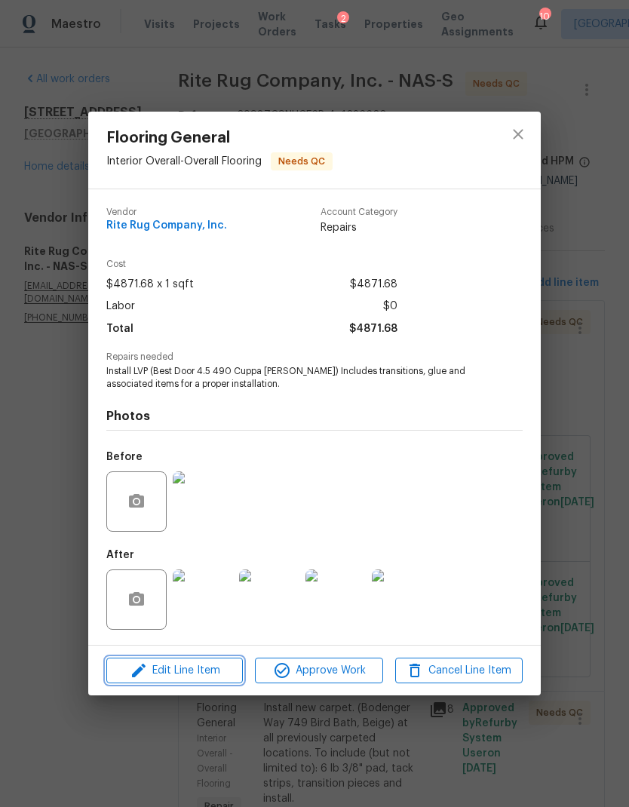
click at [207, 678] on span "Edit Line Item" at bounding box center [175, 671] width 128 height 19
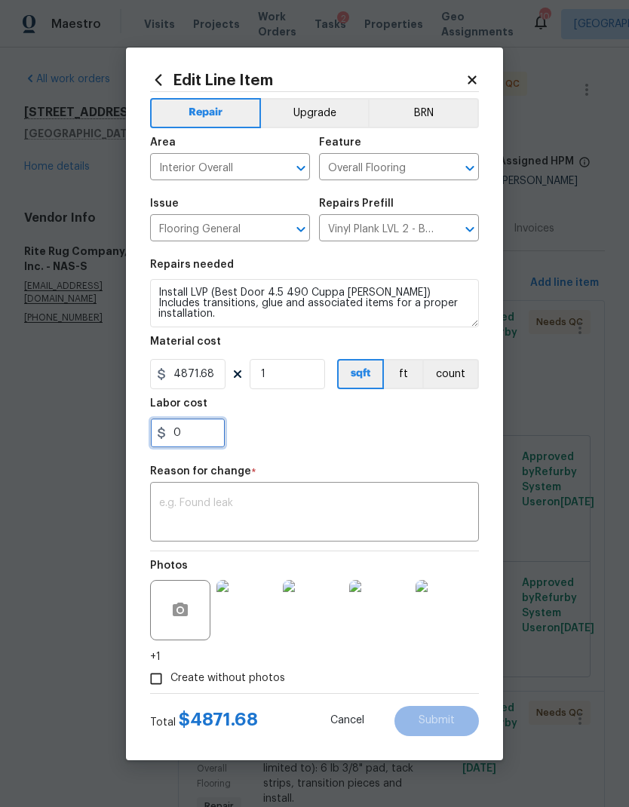
click at [205, 434] on input "0" at bounding box center [187, 433] width 75 height 30
click at [385, 499] on textarea at bounding box center [314, 514] width 311 height 32
type input "0.2"
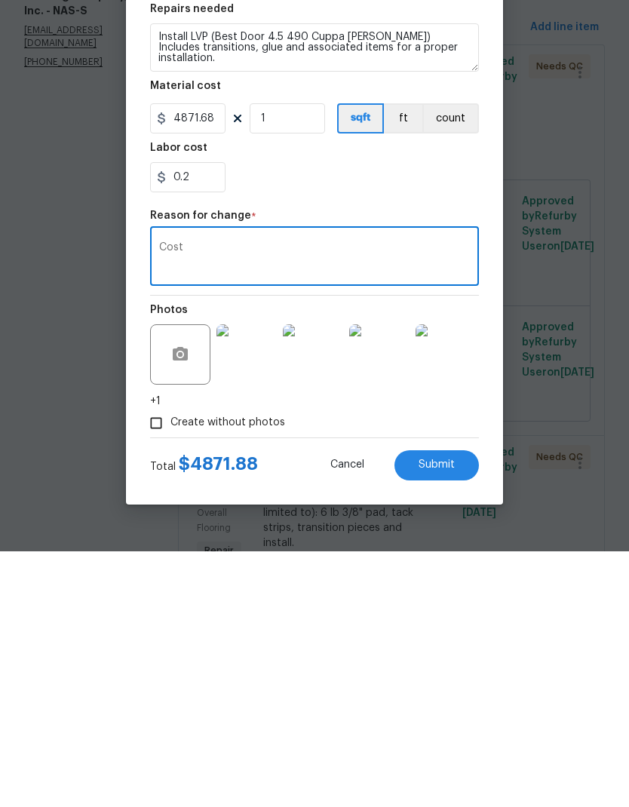
type textarea "Cost"
click at [461, 706] on button "Submit" at bounding box center [437, 721] width 84 height 30
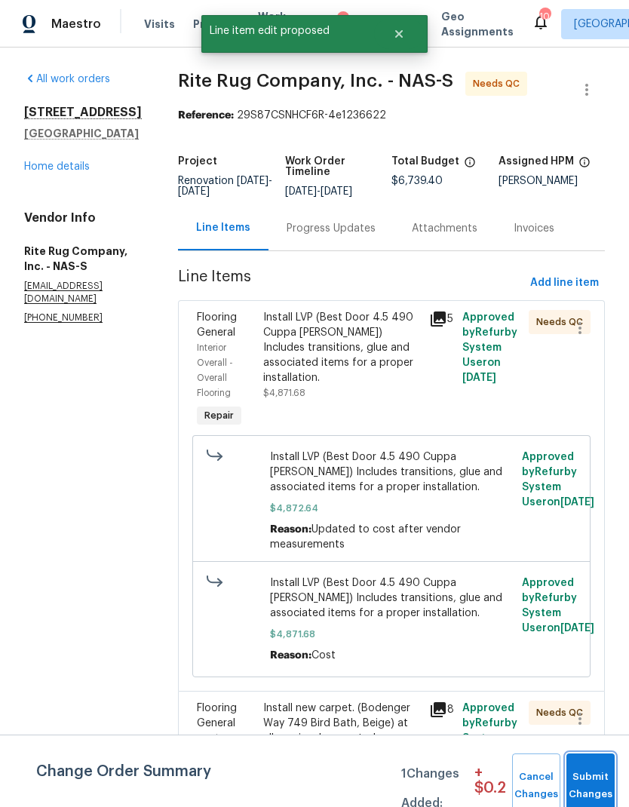
click at [593, 775] on span "Submit Changes" at bounding box center [590, 786] width 33 height 35
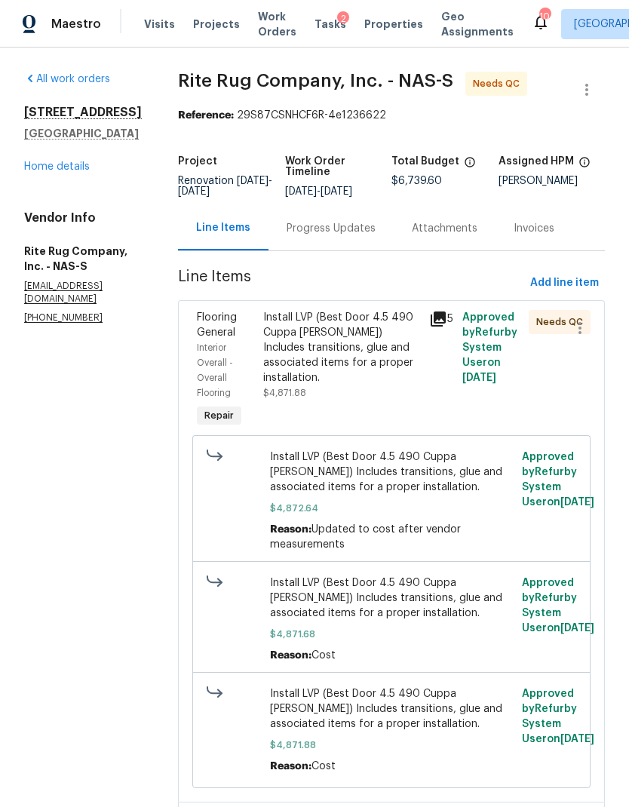
click at [350, 236] on div "Progress Updates" at bounding box center [331, 228] width 89 height 15
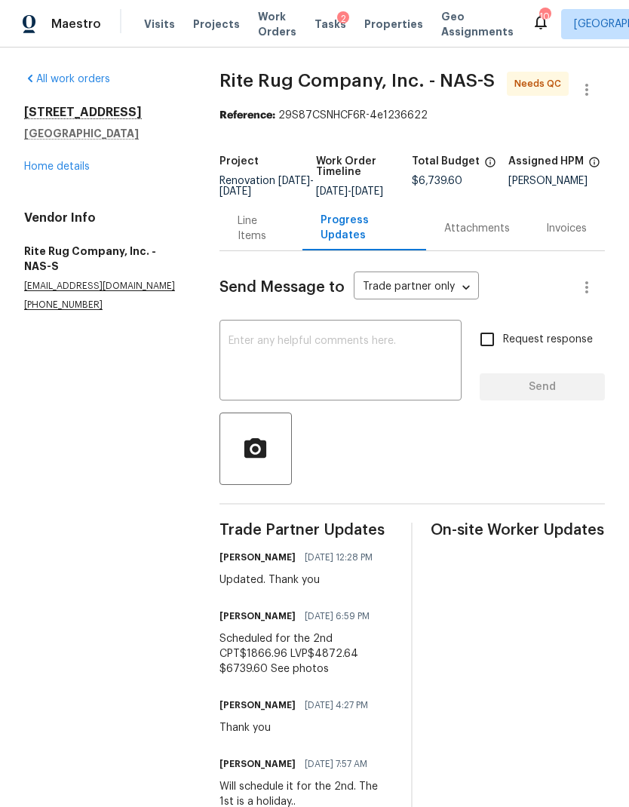
click at [88, 164] on link "Home details" at bounding box center [57, 166] width 66 height 11
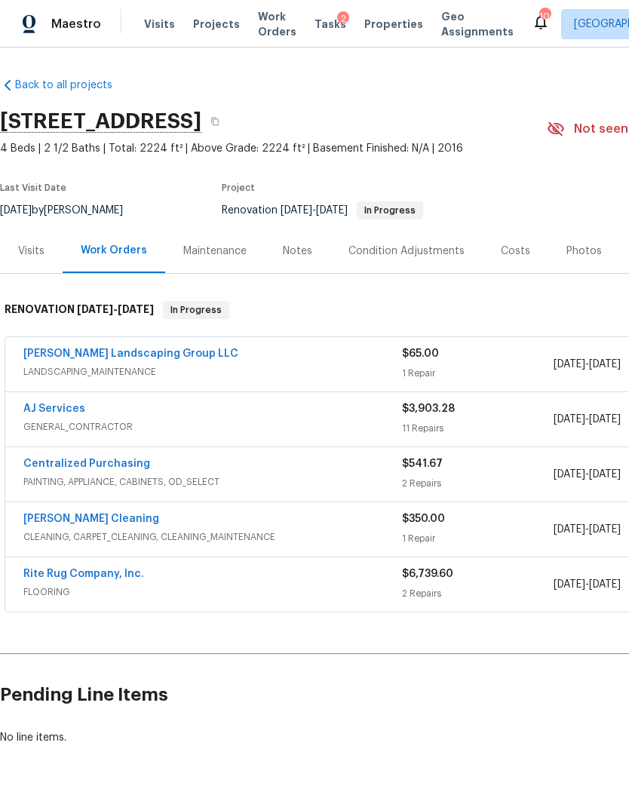
click at [297, 247] on div "Notes" at bounding box center [297, 251] width 29 height 15
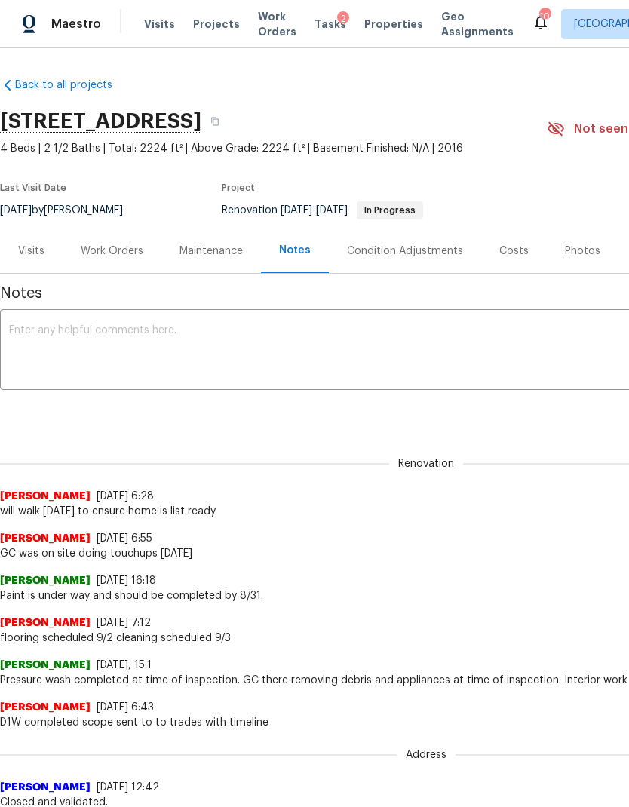
click at [254, 363] on textarea at bounding box center [426, 351] width 834 height 53
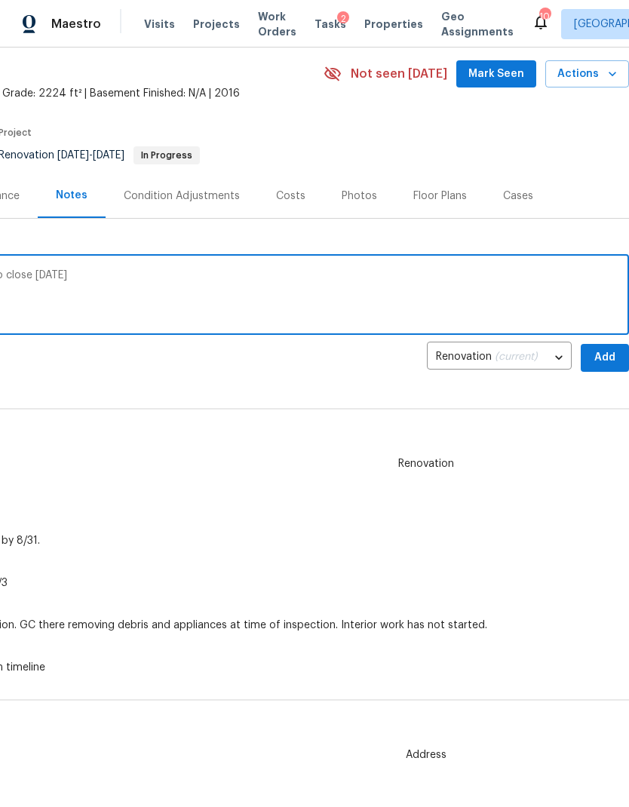
scroll to position [55, 223]
type textarea "GC will touch up paint and prelims ready to close [DATE]"
click at [609, 356] on span "Add" at bounding box center [605, 358] width 24 height 19
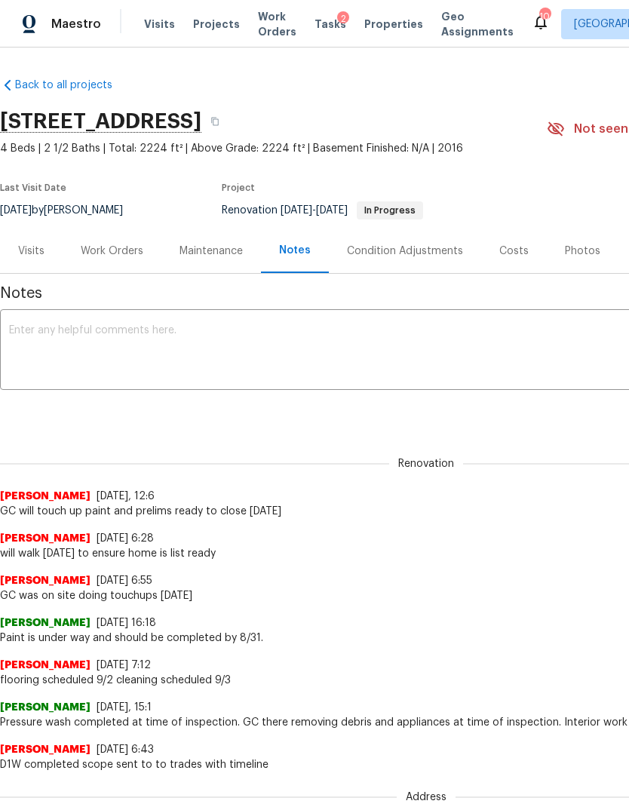
scroll to position [0, 0]
